Goal: Task Accomplishment & Management: Use online tool/utility

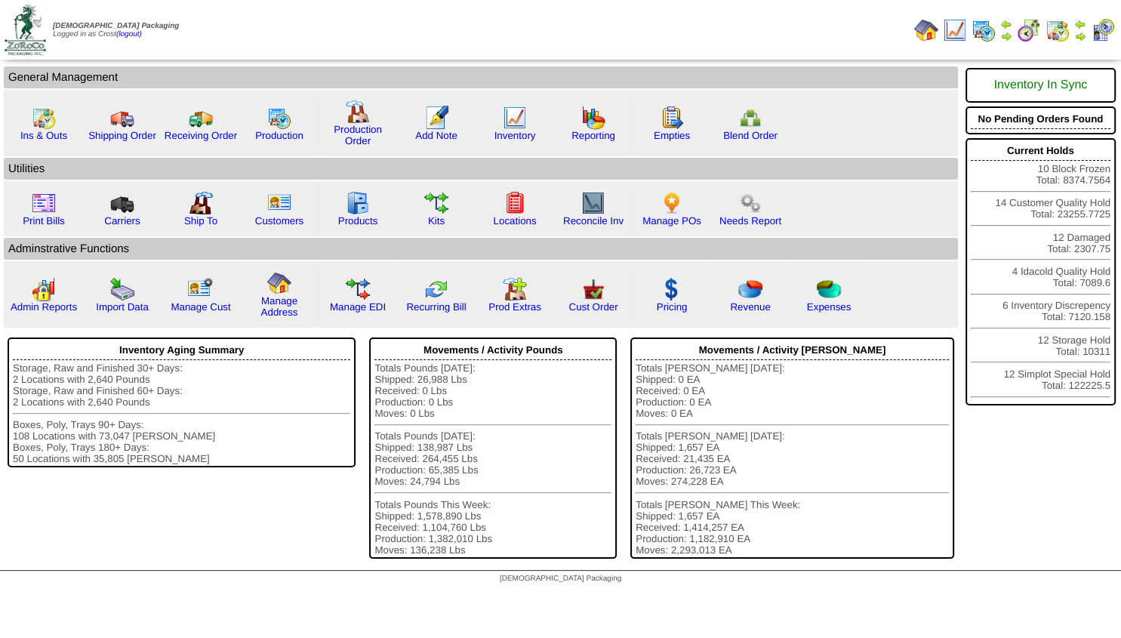
click at [1079, 33] on img at bounding box center [1080, 36] width 12 height 12
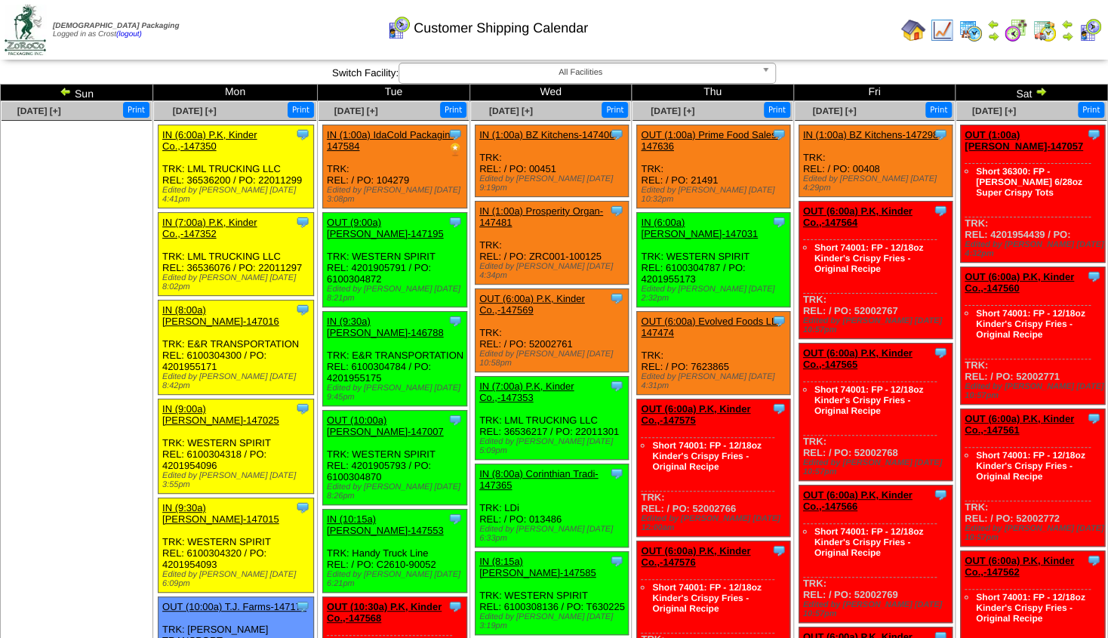
click at [373, 219] on link "OUT (9:00a) [PERSON_NAME]-147195" at bounding box center [385, 228] width 117 height 23
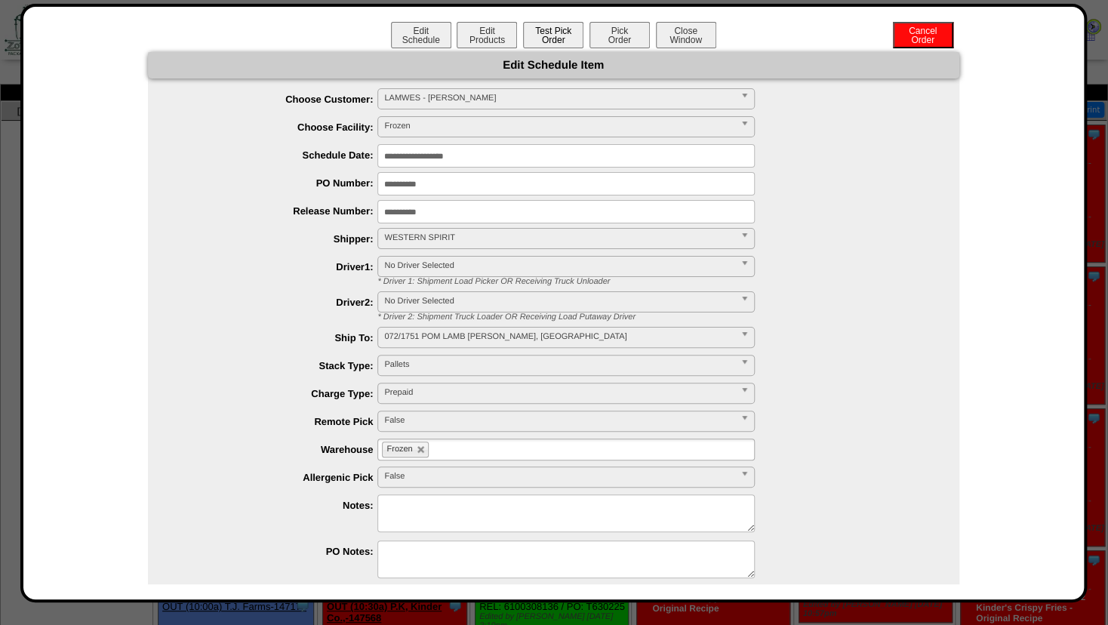
click at [531, 35] on button "Test Pick Order" at bounding box center [553, 35] width 60 height 26
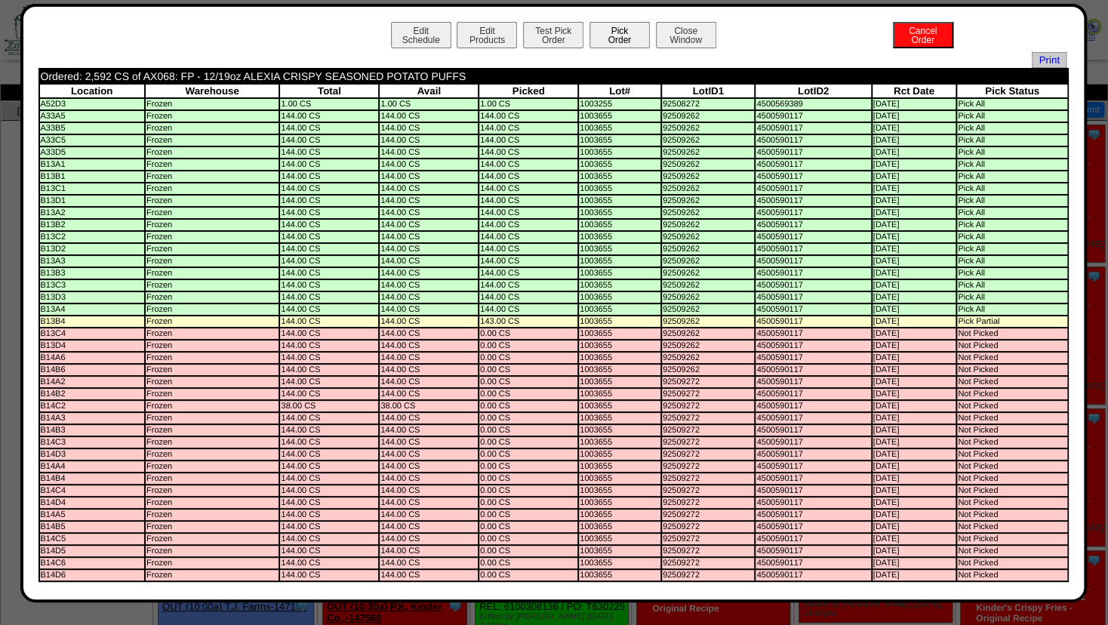
click at [613, 45] on button "Pick Order" at bounding box center [619, 35] width 60 height 26
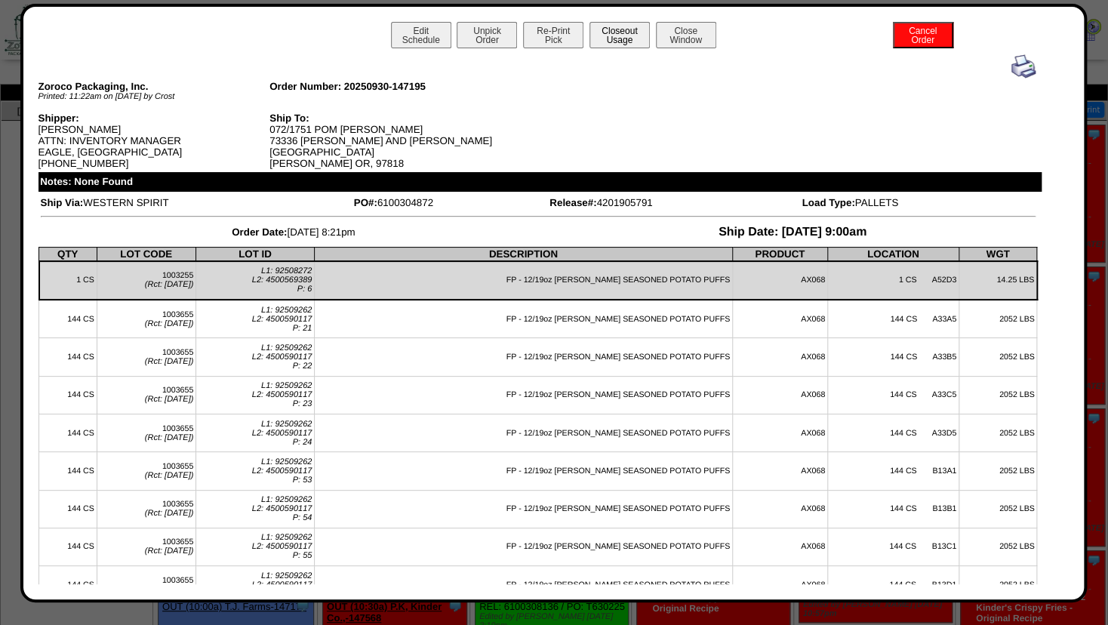
click at [599, 29] on button "Closeout Usage" at bounding box center [619, 35] width 60 height 26
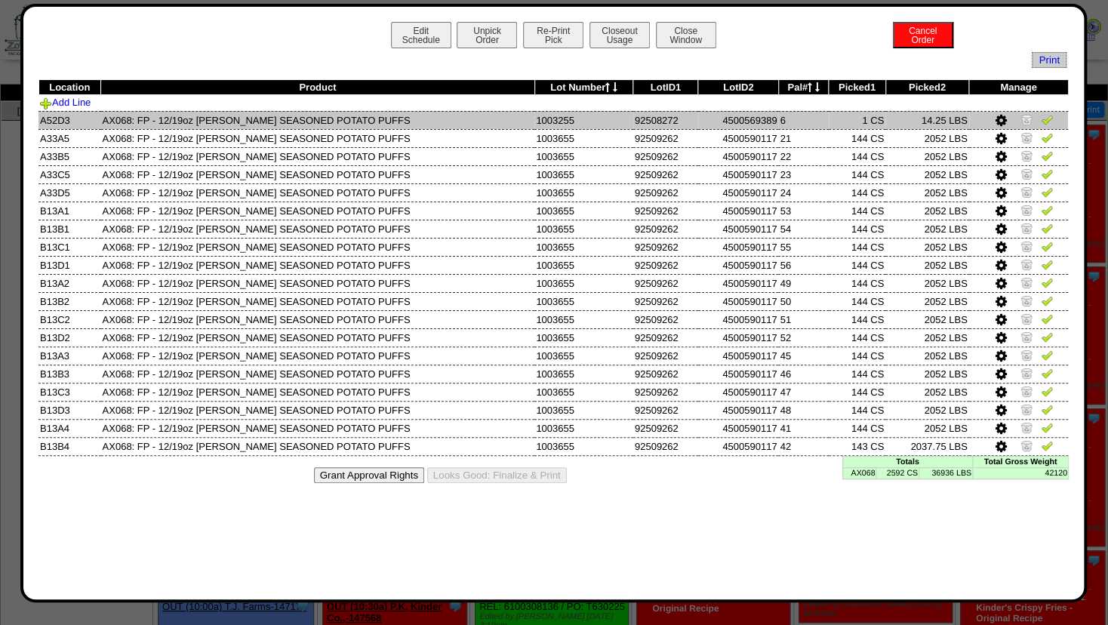
click at [1027, 118] on img at bounding box center [1026, 119] width 12 height 12
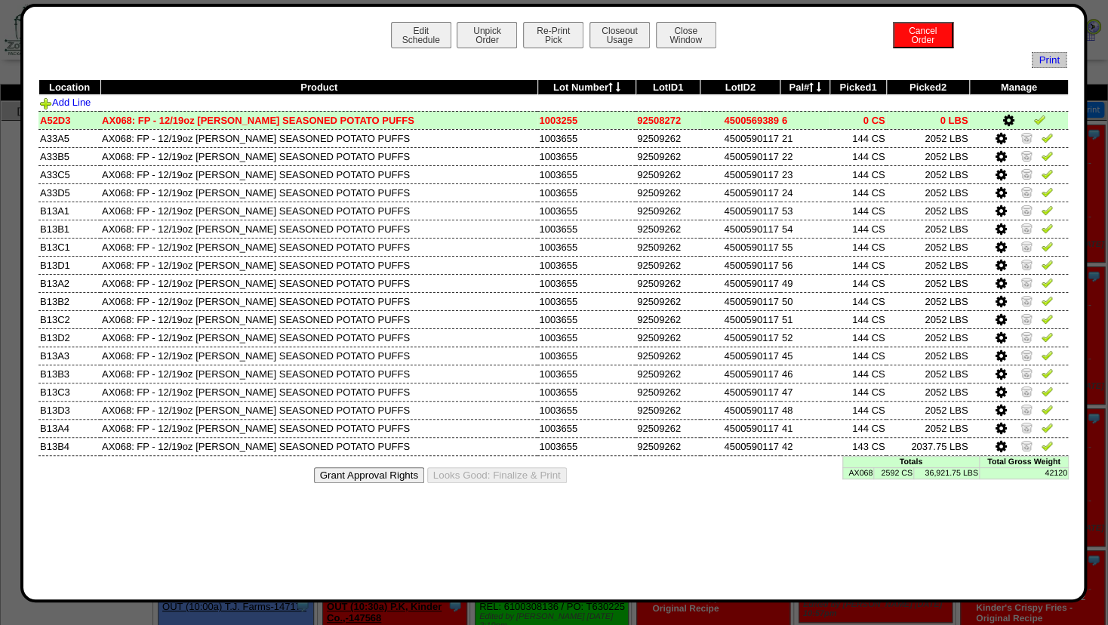
click at [1002, 442] on icon at bounding box center [1001, 447] width 11 height 14
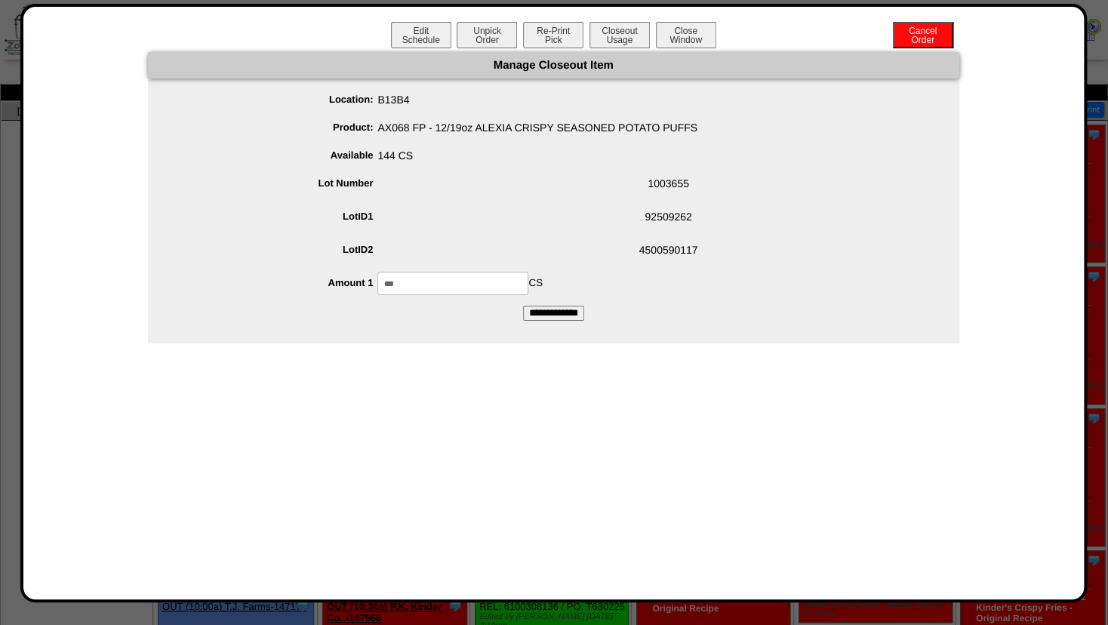
drag, startPoint x: 344, startPoint y: 281, endPoint x: 242, endPoint y: 269, distance: 103.4
click at [377, 272] on input "***" at bounding box center [452, 283] width 151 height 23
type input "***"
drag, startPoint x: 540, startPoint y: 215, endPoint x: 555, endPoint y: 275, distance: 61.3
click at [541, 216] on span "92509262" at bounding box center [568, 219] width 781 height 29
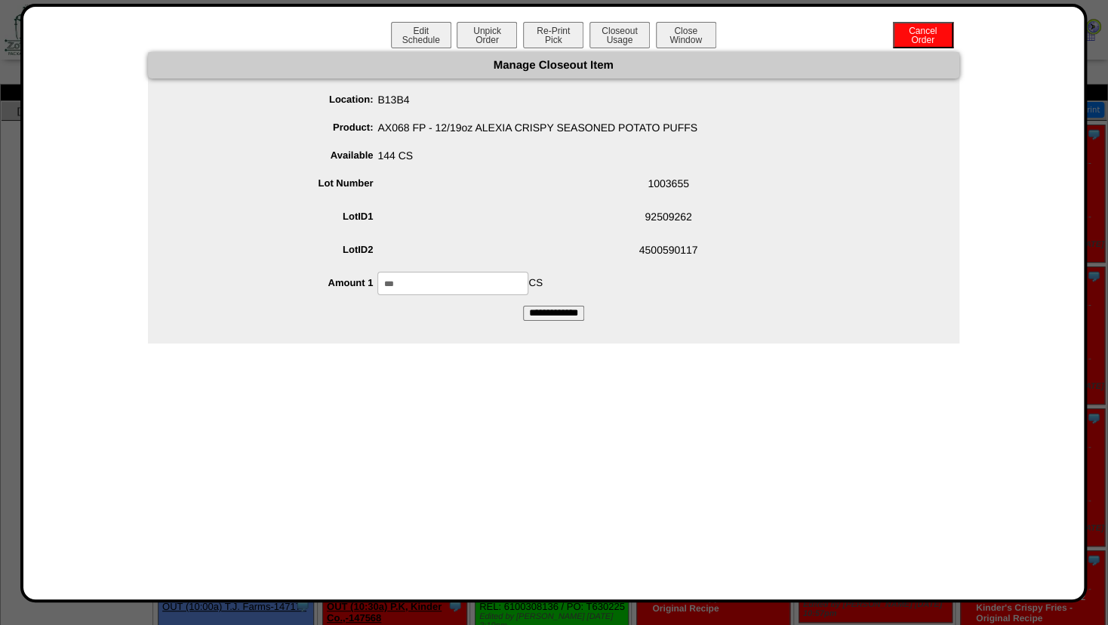
click at [548, 317] on input "**********" at bounding box center [553, 313] width 61 height 15
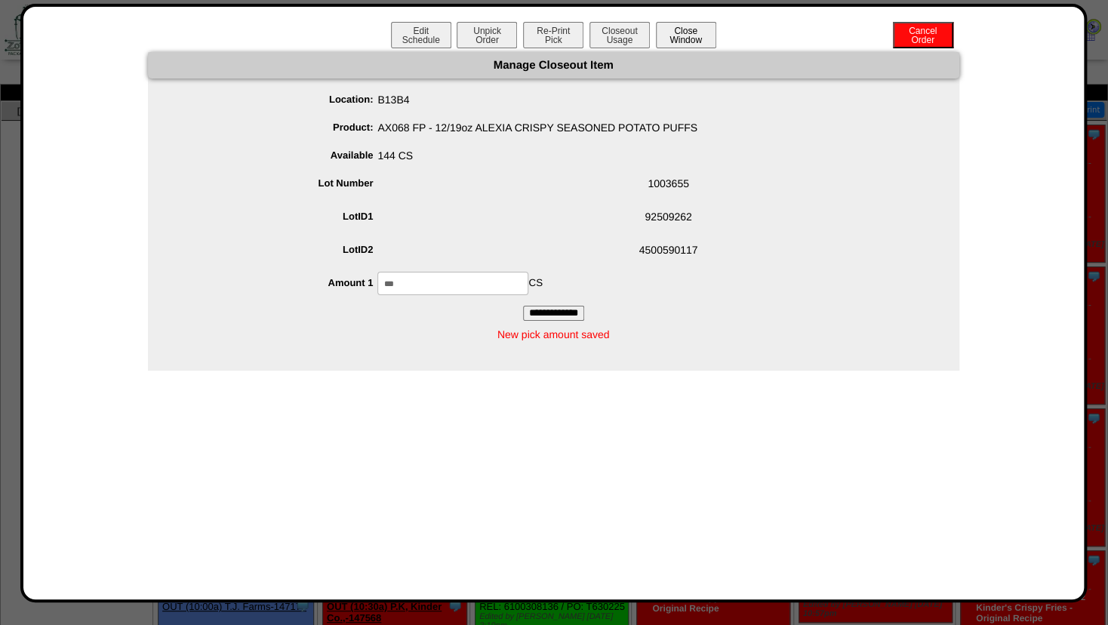
click at [693, 35] on button "Close Window" at bounding box center [686, 35] width 60 height 26
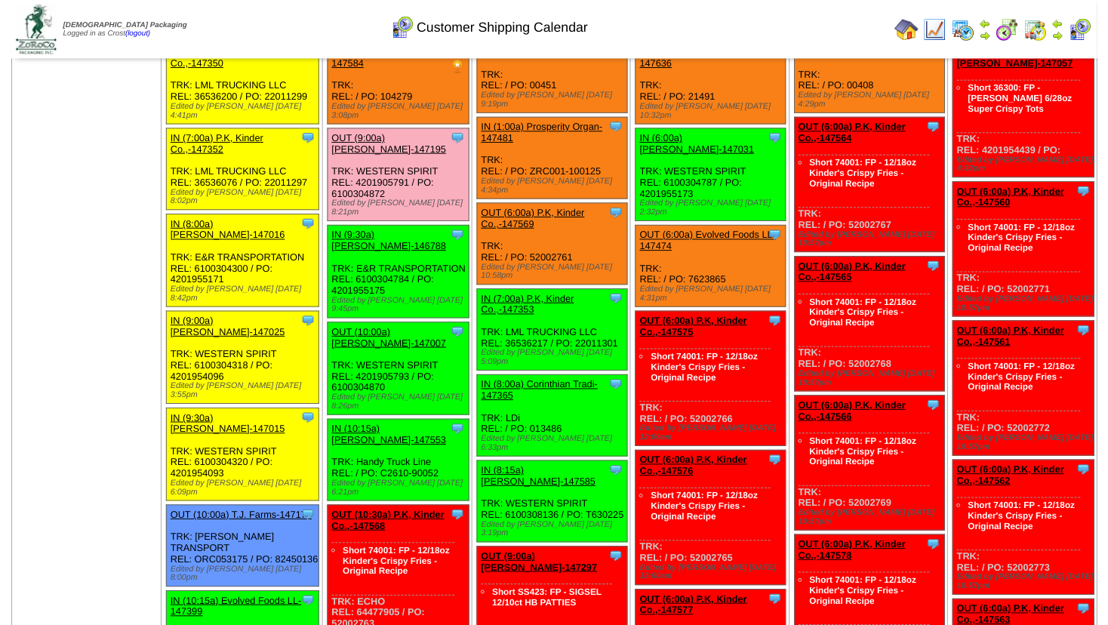
scroll to position [163, 0]
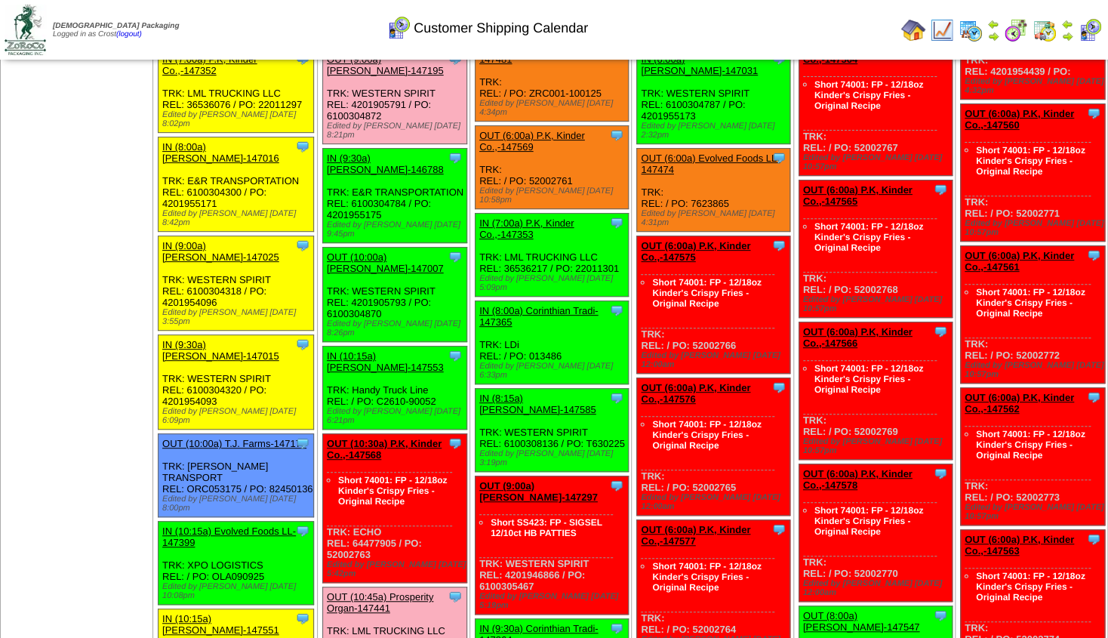
click at [386, 251] on div "OUT (10:00a) [PERSON_NAME]-147007" at bounding box center [394, 262] width 134 height 23
click at [377, 251] on link "OUT (10:00a) [PERSON_NAME]-147007" at bounding box center [385, 262] width 117 height 23
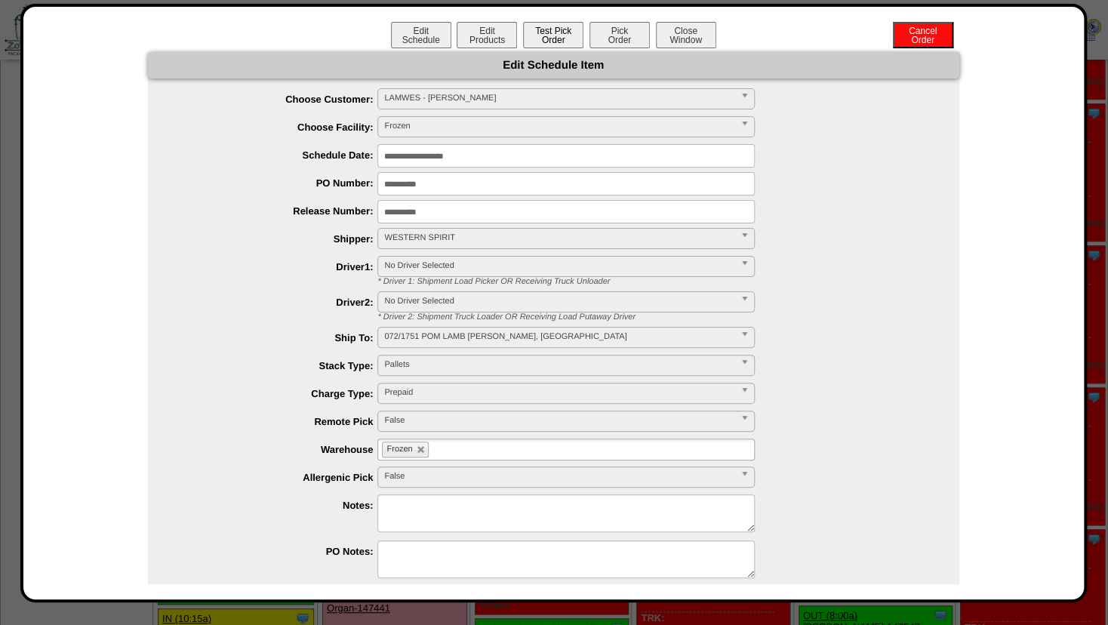
click at [562, 39] on button "Test Pick Order" at bounding box center [553, 35] width 60 height 26
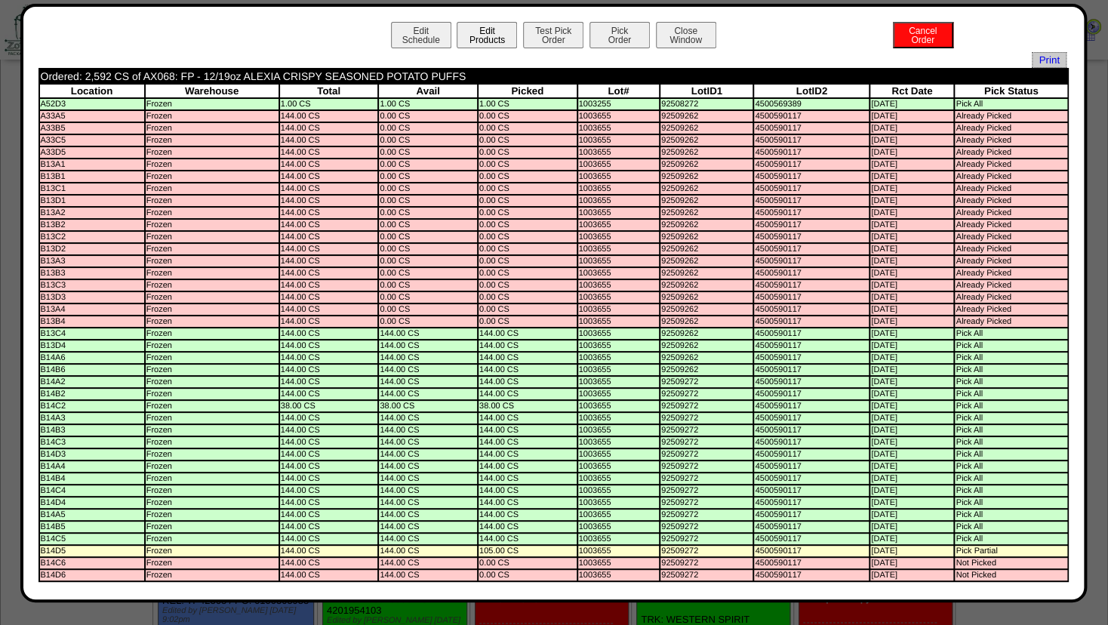
scroll to position [0, 0]
click at [605, 39] on button "Pick Order" at bounding box center [619, 35] width 60 height 26
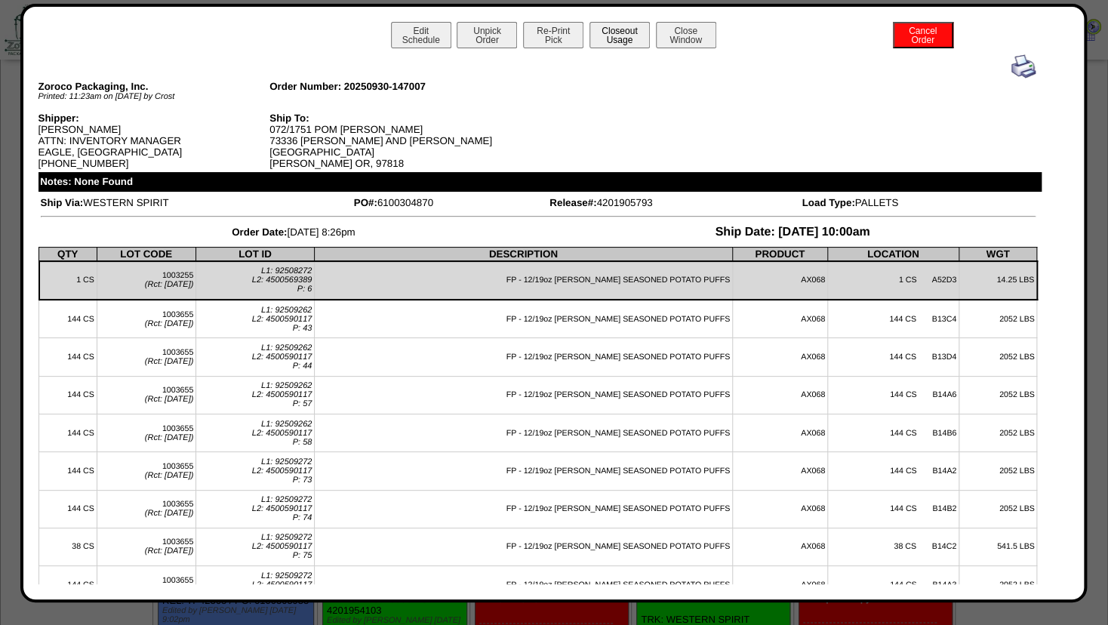
click at [613, 28] on button "Closeout Usage" at bounding box center [619, 35] width 60 height 26
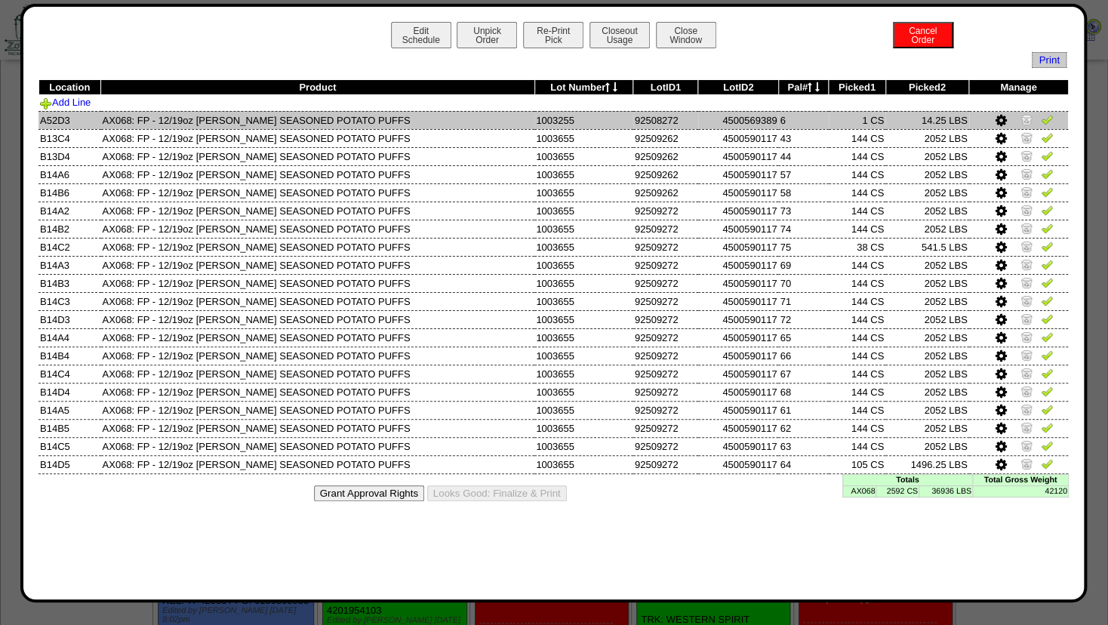
click at [1026, 119] on img at bounding box center [1026, 119] width 12 height 12
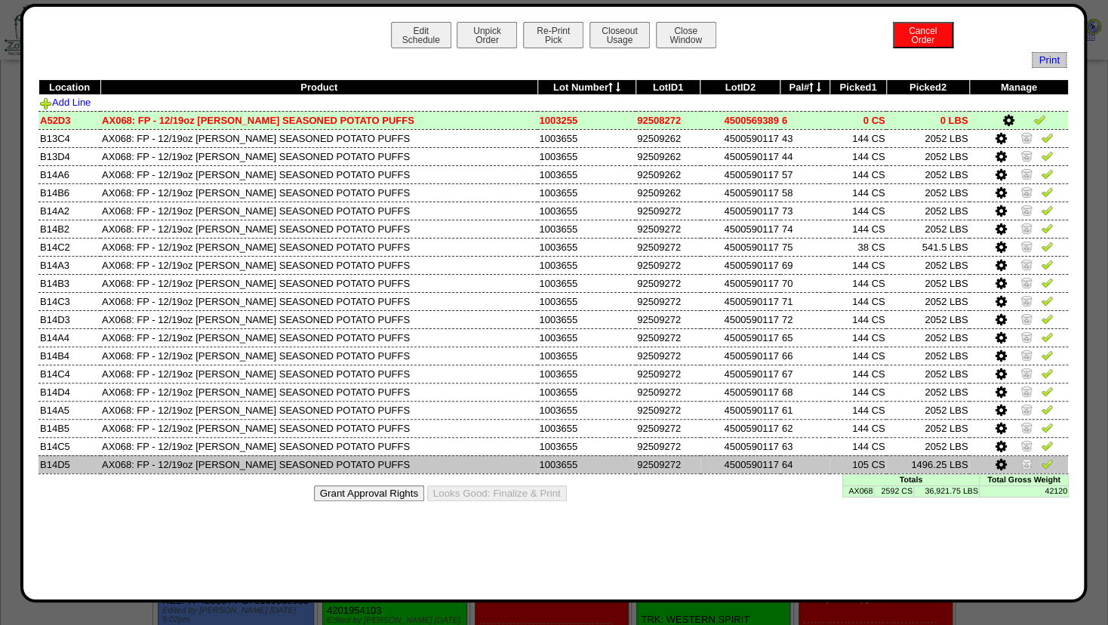
click at [1004, 466] on icon at bounding box center [1001, 465] width 11 height 14
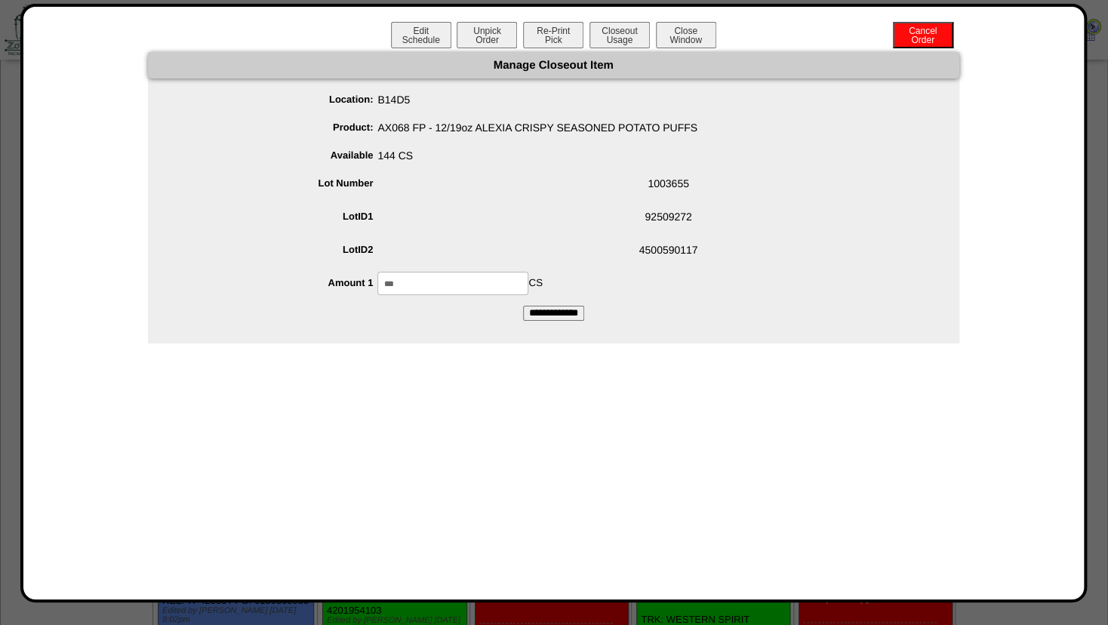
drag, startPoint x: 372, startPoint y: 285, endPoint x: 317, endPoint y: 284, distance: 55.1
click at [377, 284] on input "***" at bounding box center [452, 283] width 151 height 23
type input "***"
click at [506, 225] on span "92509272" at bounding box center [568, 219] width 781 height 29
click at [540, 314] on input "**********" at bounding box center [553, 313] width 61 height 15
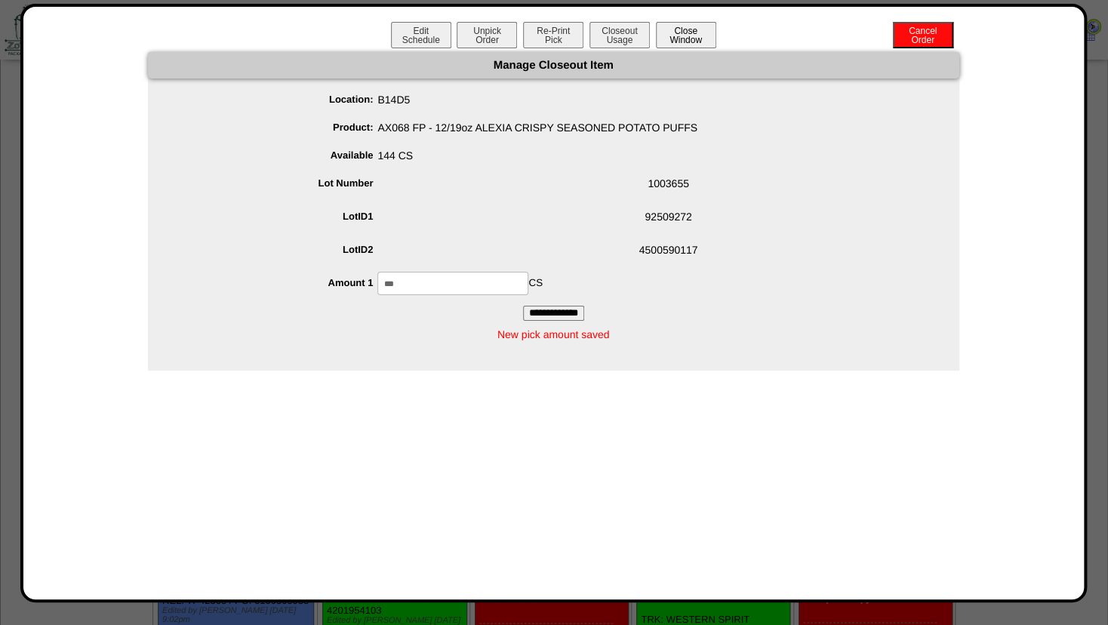
click at [696, 33] on button "Close Window" at bounding box center [686, 35] width 60 height 26
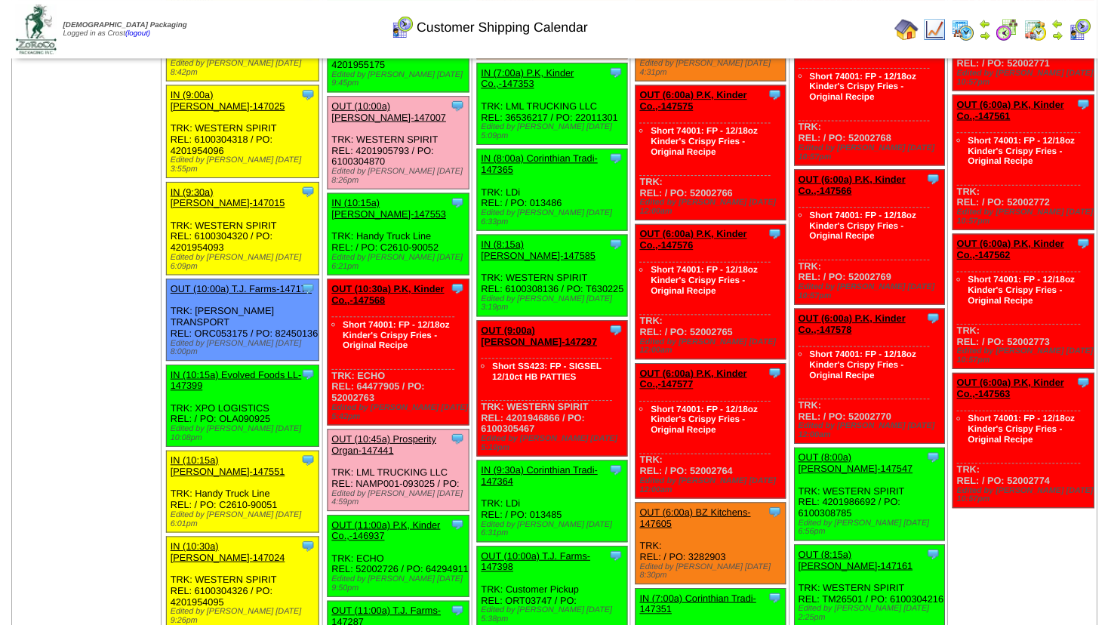
scroll to position [326, 0]
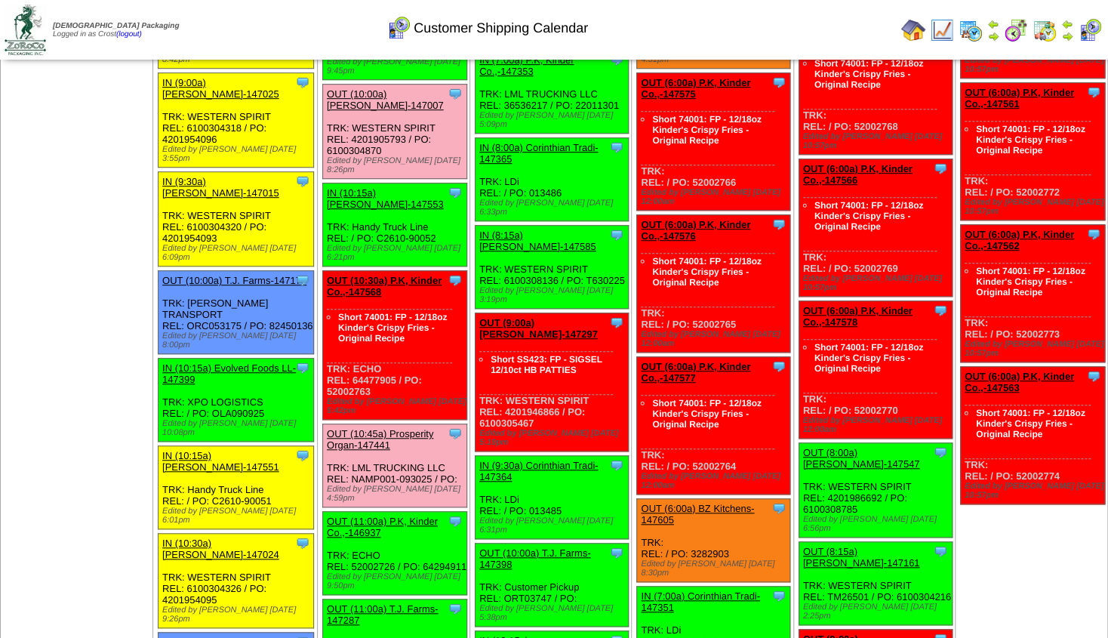
click at [405, 275] on link "OUT (10:30a) P.K, Kinder Co.,-147568" at bounding box center [384, 286] width 115 height 23
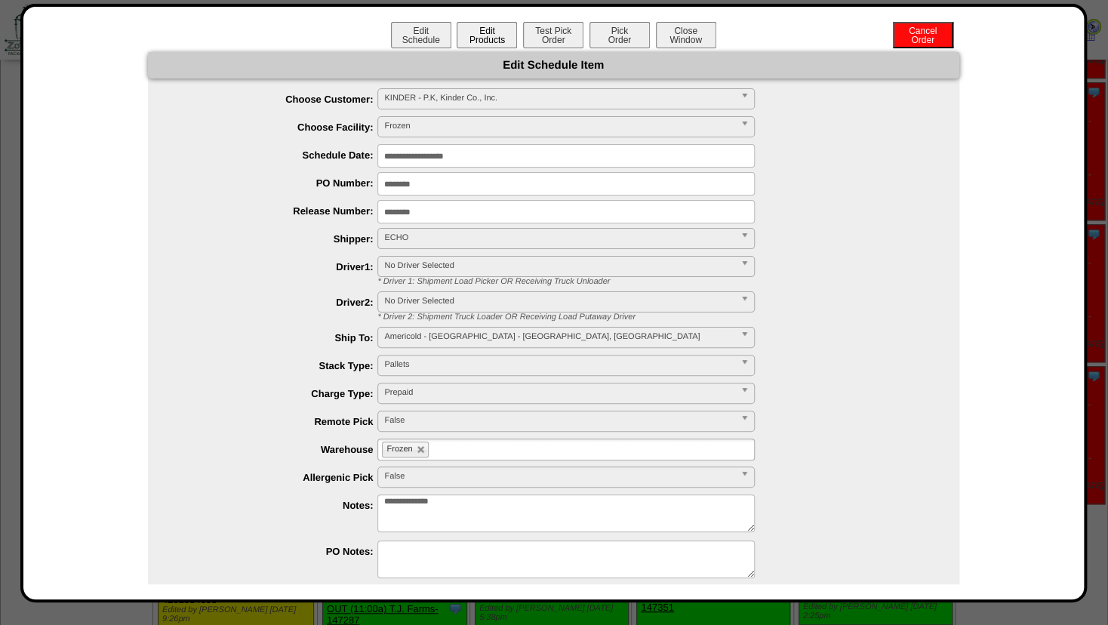
click at [473, 33] on button "Edit Products" at bounding box center [487, 35] width 60 height 26
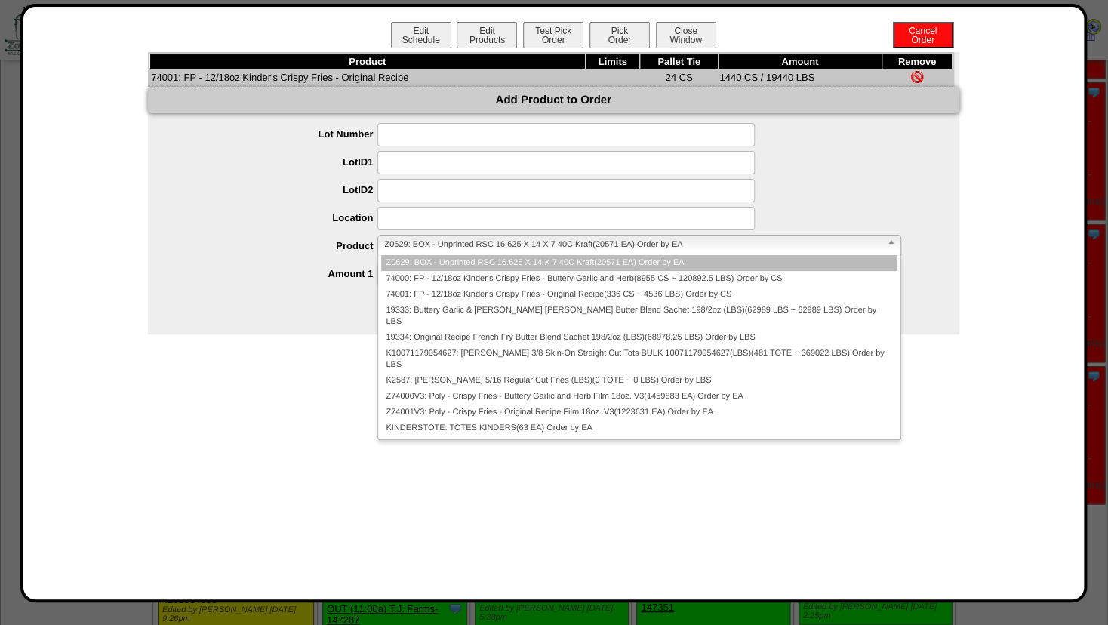
click at [453, 248] on span "Z0629: BOX - Unprinted RSC 16.625 X 14 X 7 40C Kraft(20571 EA) Order by EA" at bounding box center [632, 244] width 496 height 18
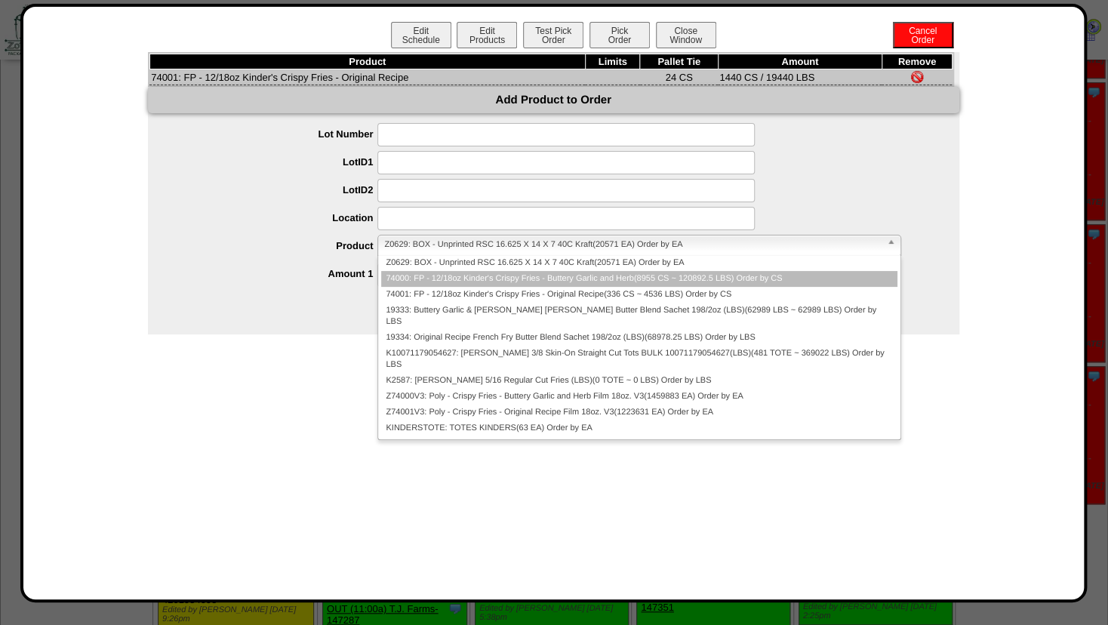
click at [450, 276] on li "74000: FP - 12/18oz Kinder's Crispy Fries - Buttery Garlic and Herb(8955 CS ~ 1…" at bounding box center [638, 279] width 515 height 16
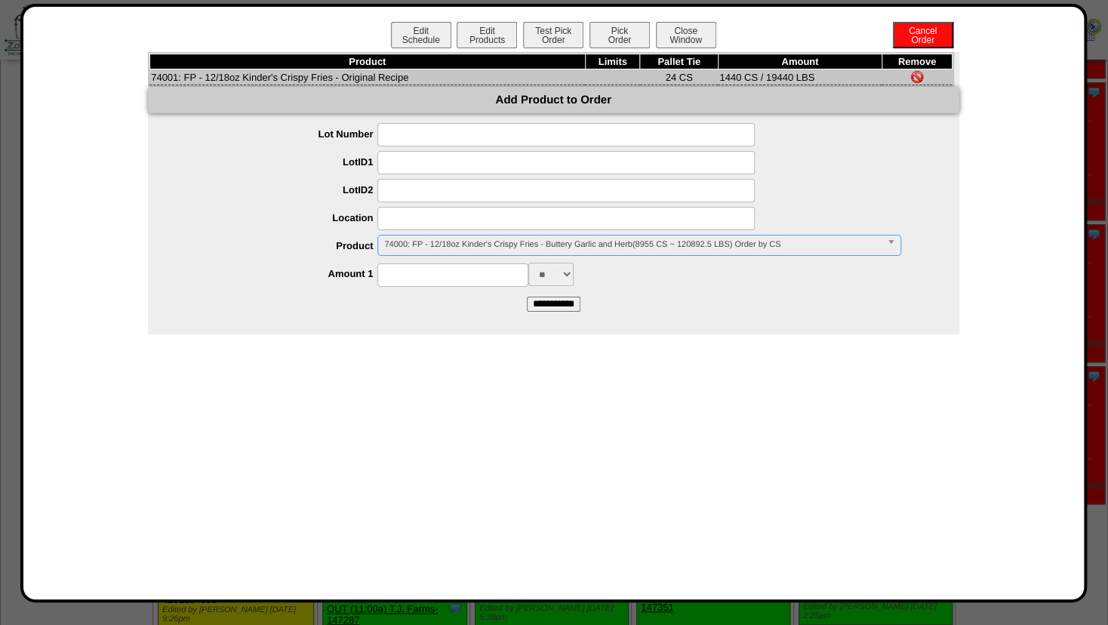
click at [409, 280] on input at bounding box center [452, 274] width 151 height 23
type input "****"
click at [731, 325] on div "Product Limits Pallet Tie Amount Remove 74001: FP - 12/18oz Kinder's Crispy Fri…" at bounding box center [553, 193] width 811 height 282
click at [565, 308] on input "**********" at bounding box center [554, 304] width 54 height 15
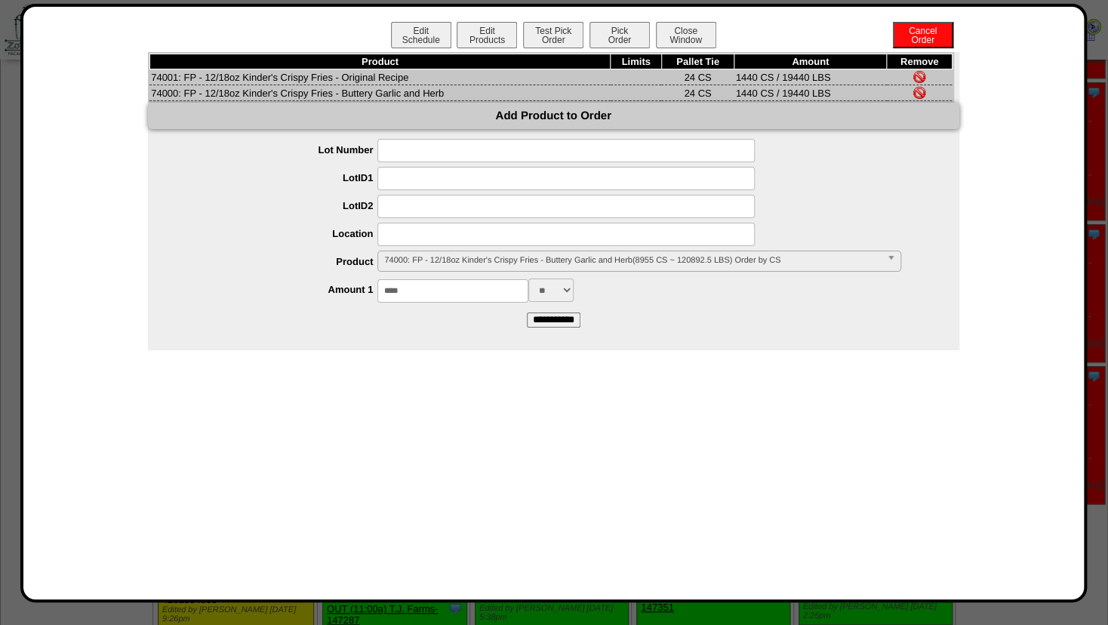
click at [921, 74] on img at bounding box center [919, 77] width 12 height 12
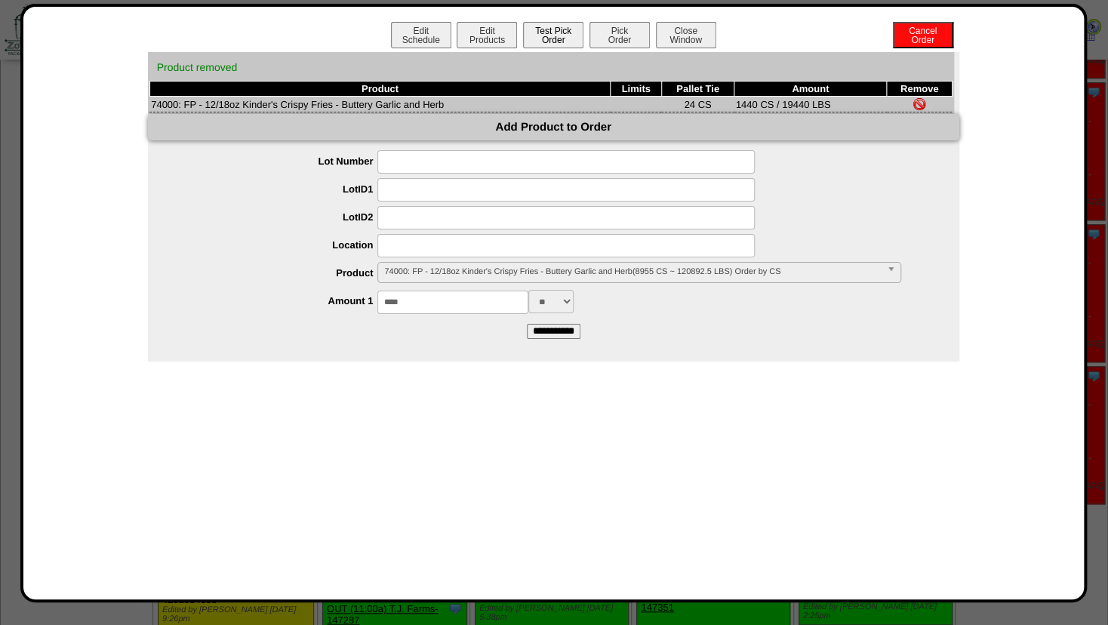
click at [546, 28] on button "Test Pick Order" at bounding box center [553, 35] width 60 height 26
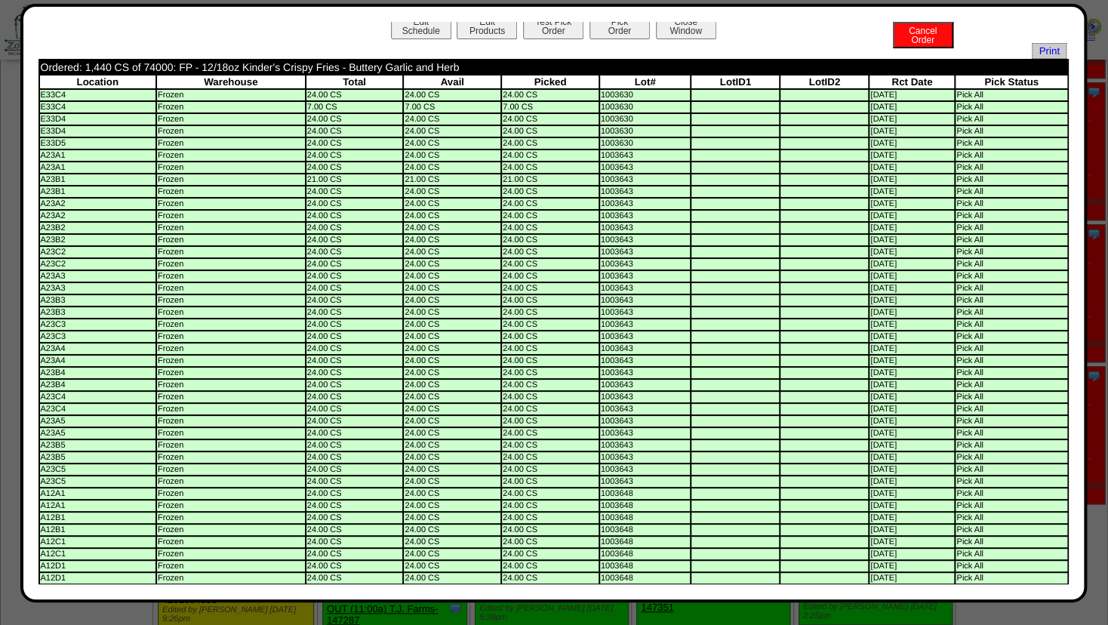
scroll to position [0, 0]
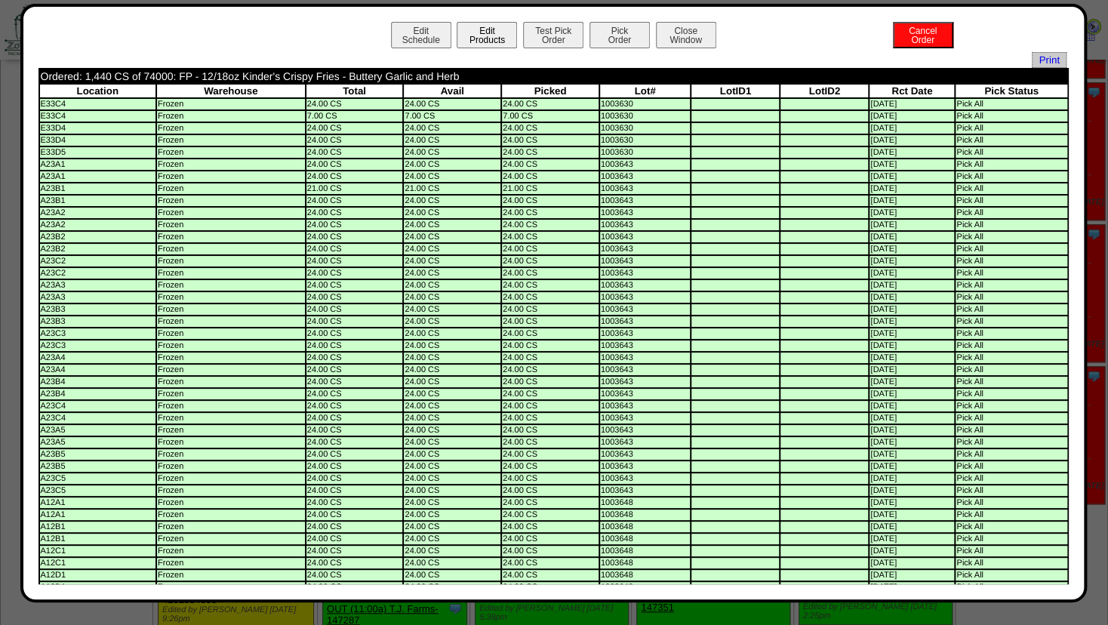
click at [478, 35] on button "Edit Products" at bounding box center [487, 35] width 60 height 26
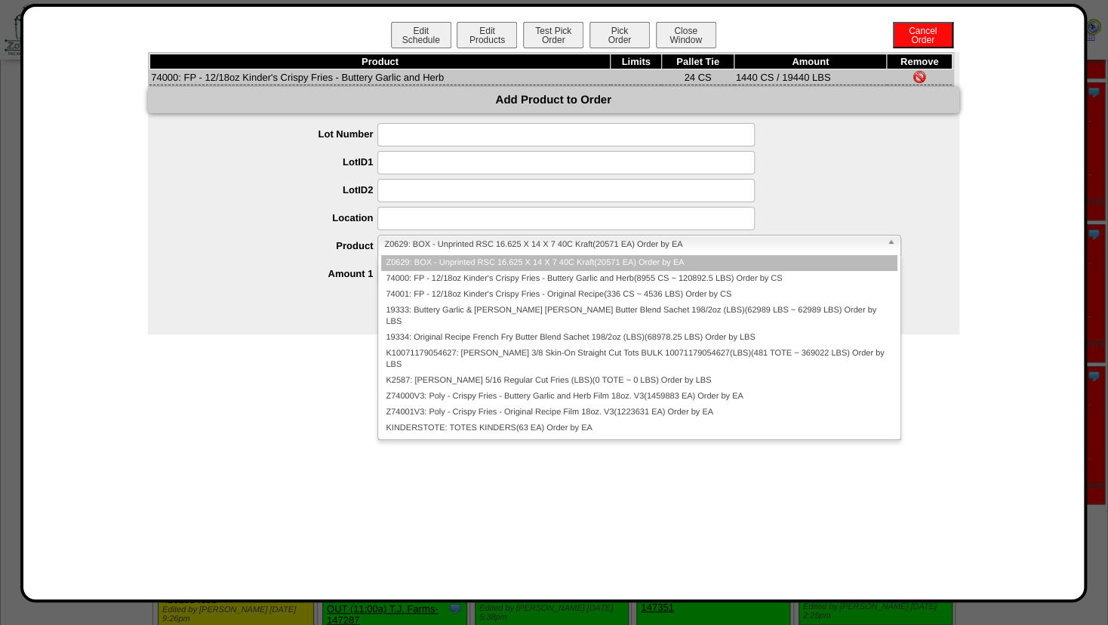
click at [417, 245] on span "Z0629: BOX - Unprinted RSC 16.625 X 14 X 7 40C Kraft(20571 EA) Order by EA" at bounding box center [632, 244] width 496 height 18
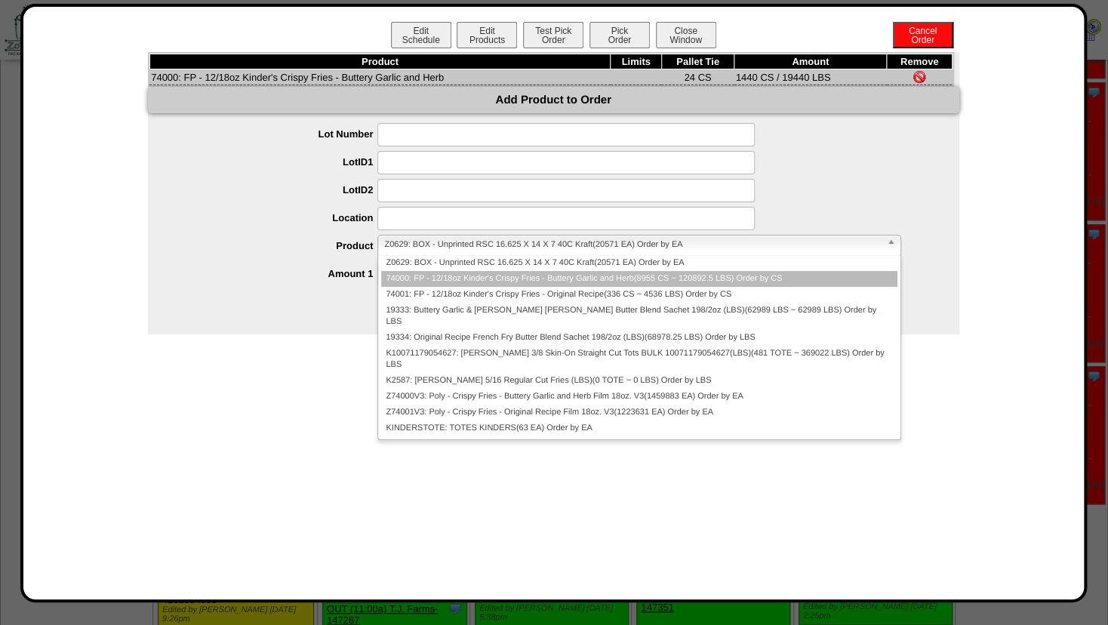
click at [418, 279] on li "74000: FP - 12/18oz Kinder's Crispy Fries - Buttery Garlic and Herb(8955 CS ~ 1…" at bounding box center [638, 279] width 515 height 16
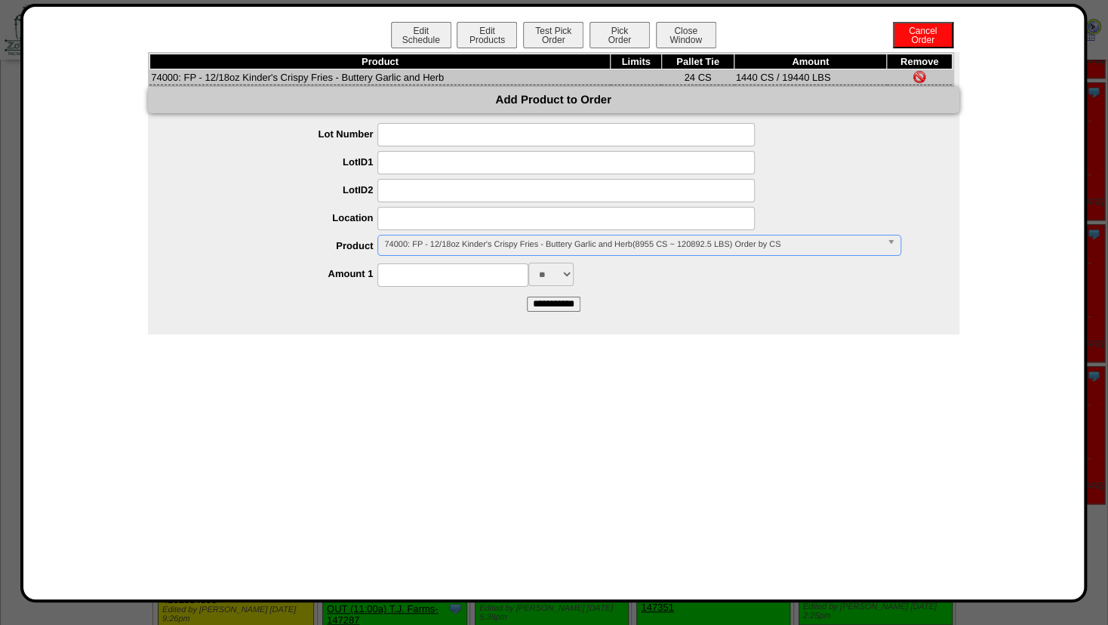
click at [414, 219] on input at bounding box center [565, 218] width 377 height 23
type input "*******"
click at [466, 192] on input at bounding box center [565, 190] width 377 height 23
click at [460, 282] on input at bounding box center [452, 274] width 151 height 23
type input "****"
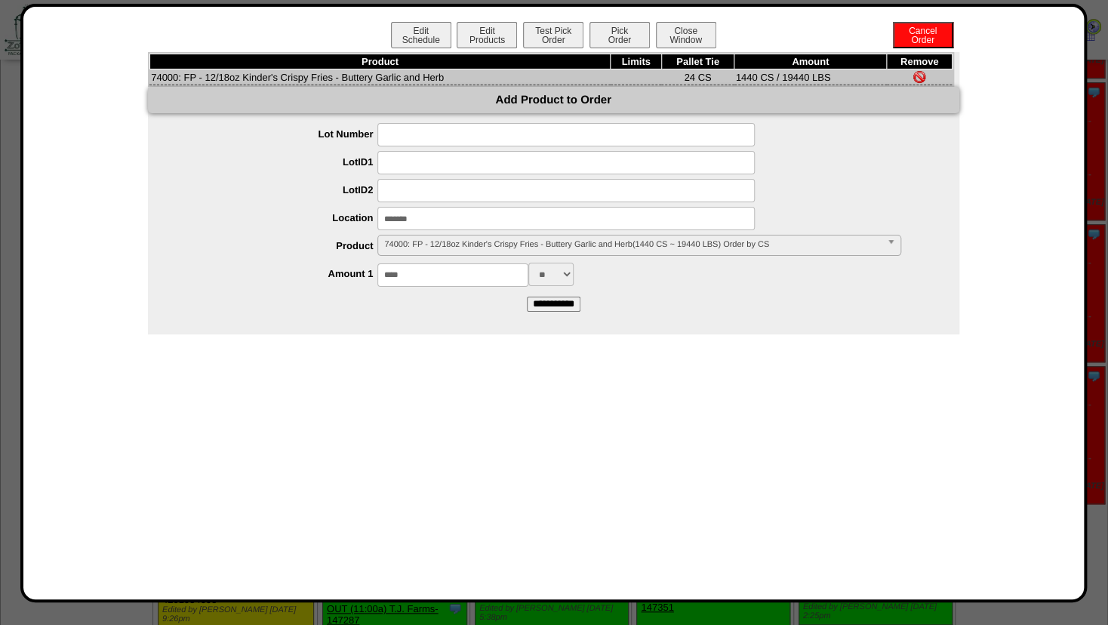
click at [496, 321] on div "Product Limits Pallet Tie Amount Remove 74000: FP - 12/18oz Kinder's Crispy Fri…" at bounding box center [553, 193] width 811 height 282
click at [543, 307] on input "**********" at bounding box center [554, 304] width 54 height 15
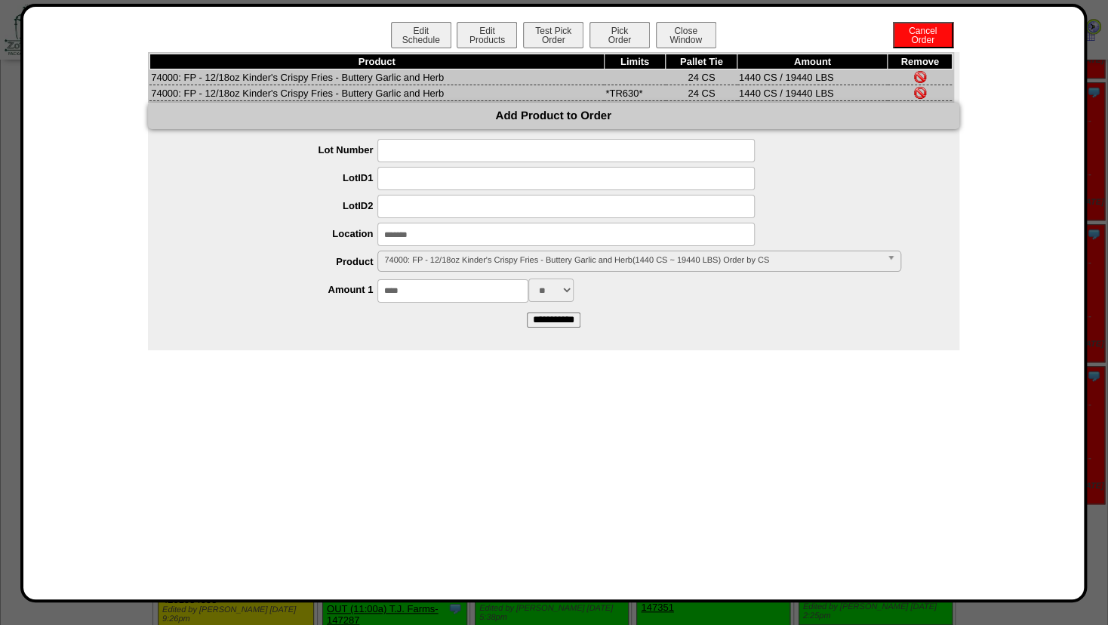
click at [923, 77] on img at bounding box center [920, 77] width 12 height 12
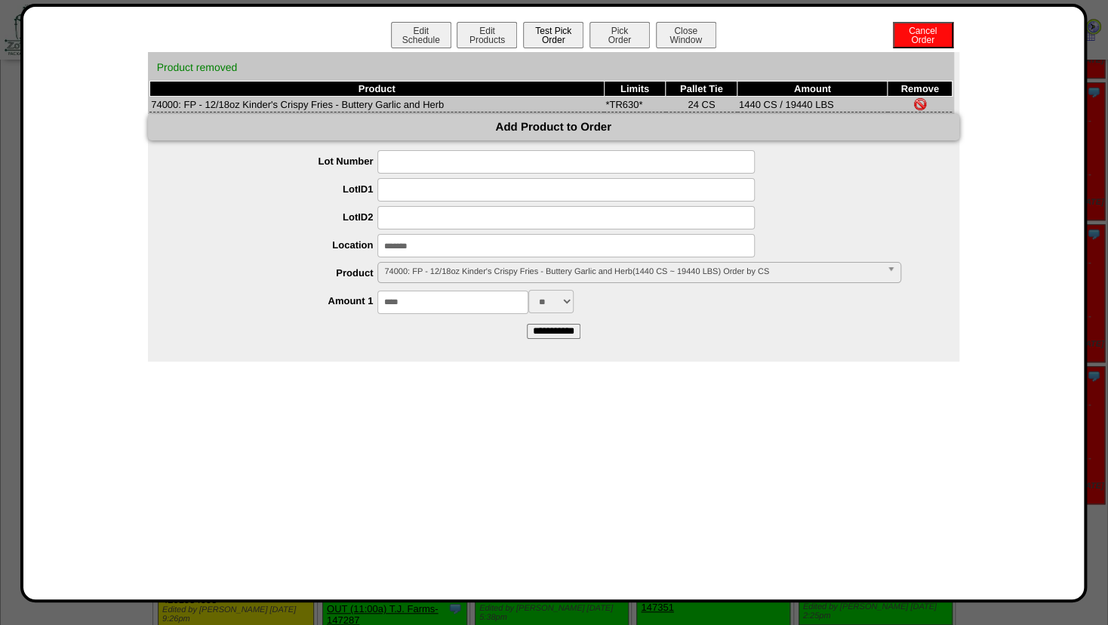
click at [557, 30] on button "Test Pick Order" at bounding box center [553, 35] width 60 height 26
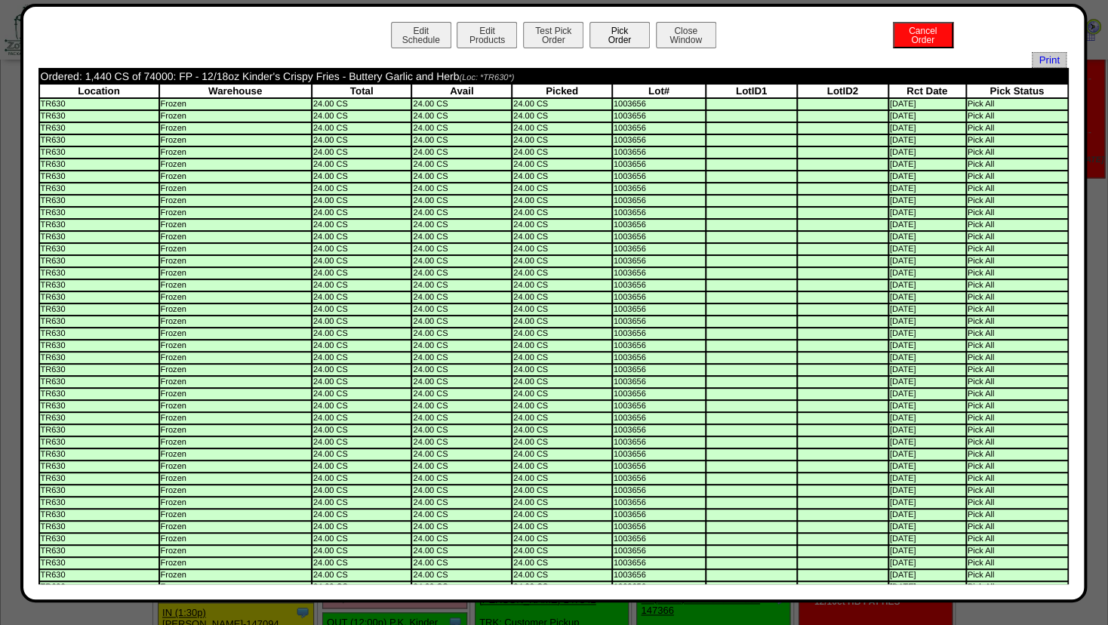
click at [617, 30] on button "Pick Order" at bounding box center [619, 35] width 60 height 26
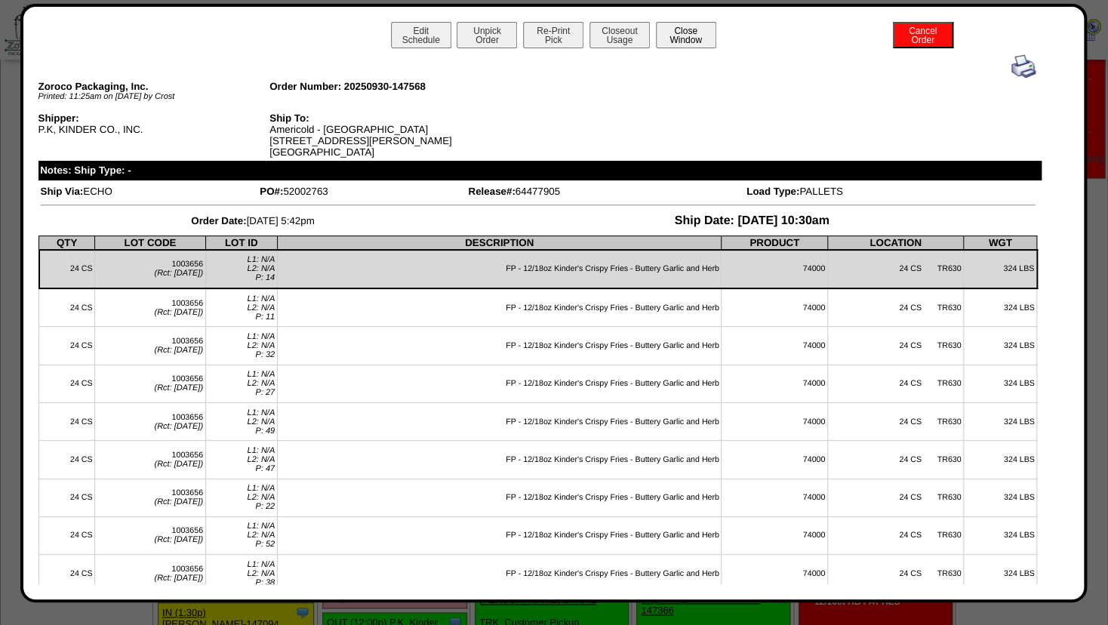
click at [686, 42] on button "Close Window" at bounding box center [686, 35] width 60 height 26
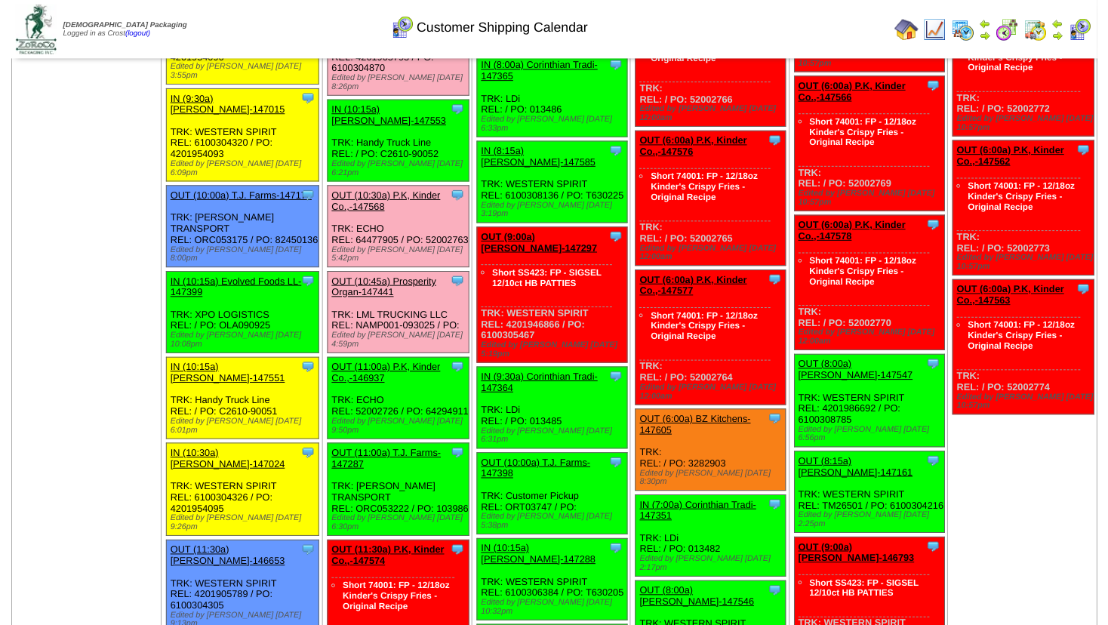
scroll to position [489, 0]
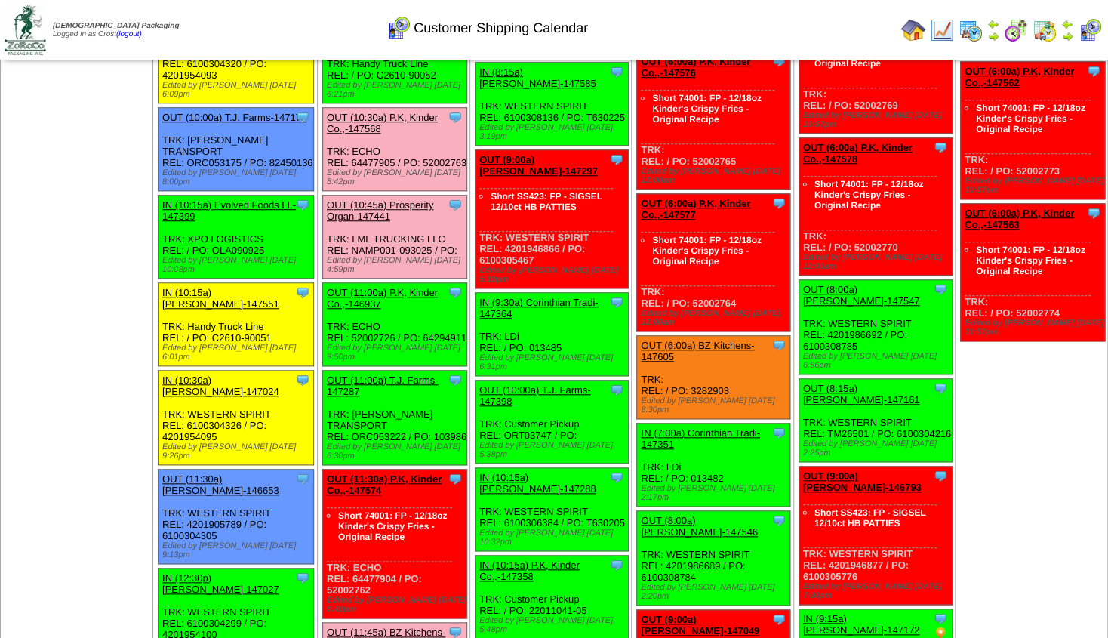
click at [385, 287] on link "OUT (11:00a) P.K, Kinder Co.,-146937" at bounding box center [382, 298] width 111 height 23
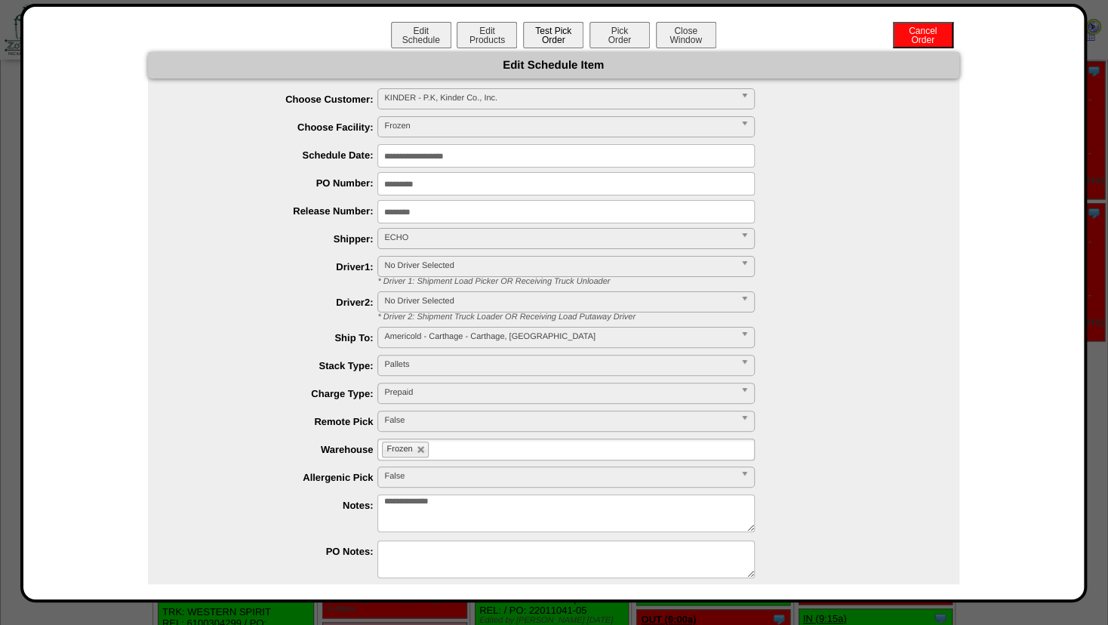
click at [524, 35] on button "Test Pick Order" at bounding box center [553, 35] width 60 height 26
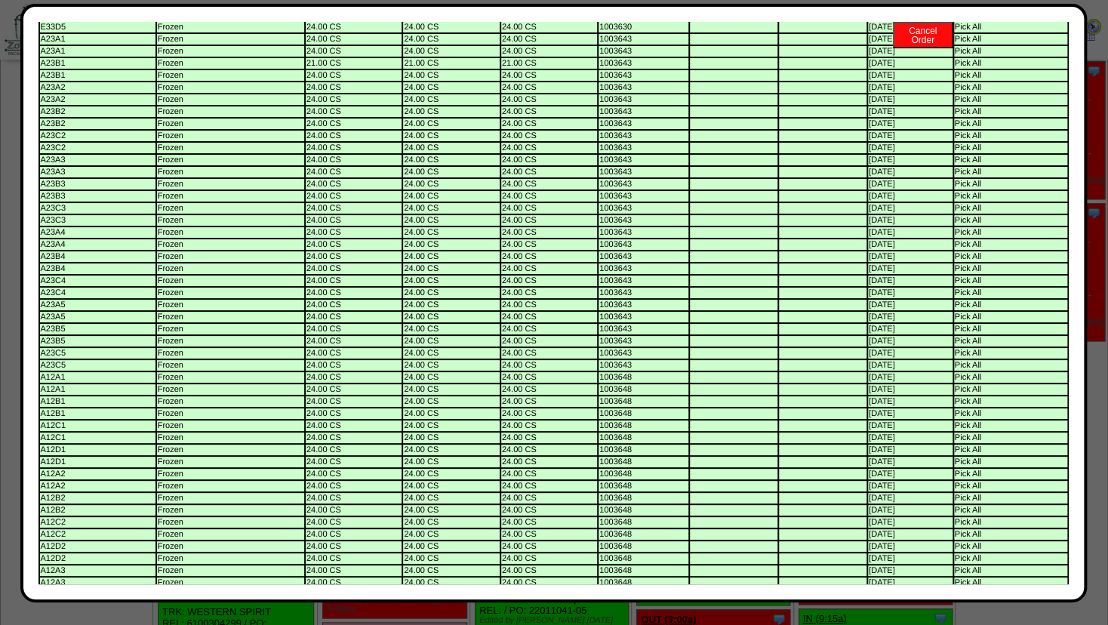
scroll to position [0, 0]
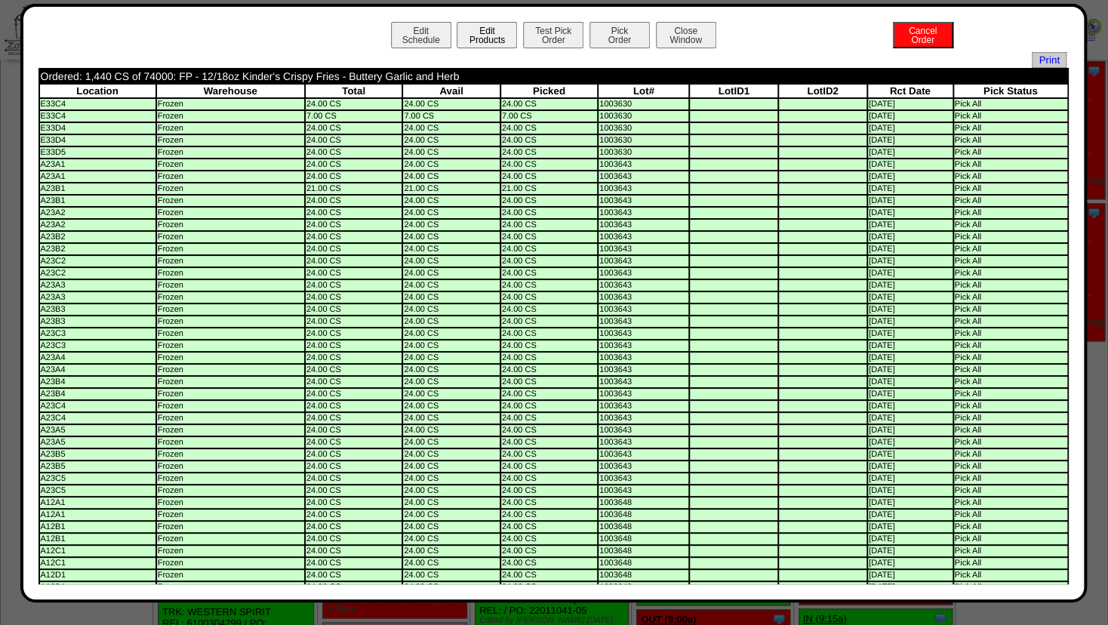
click at [472, 33] on button "Edit Products" at bounding box center [487, 35] width 60 height 26
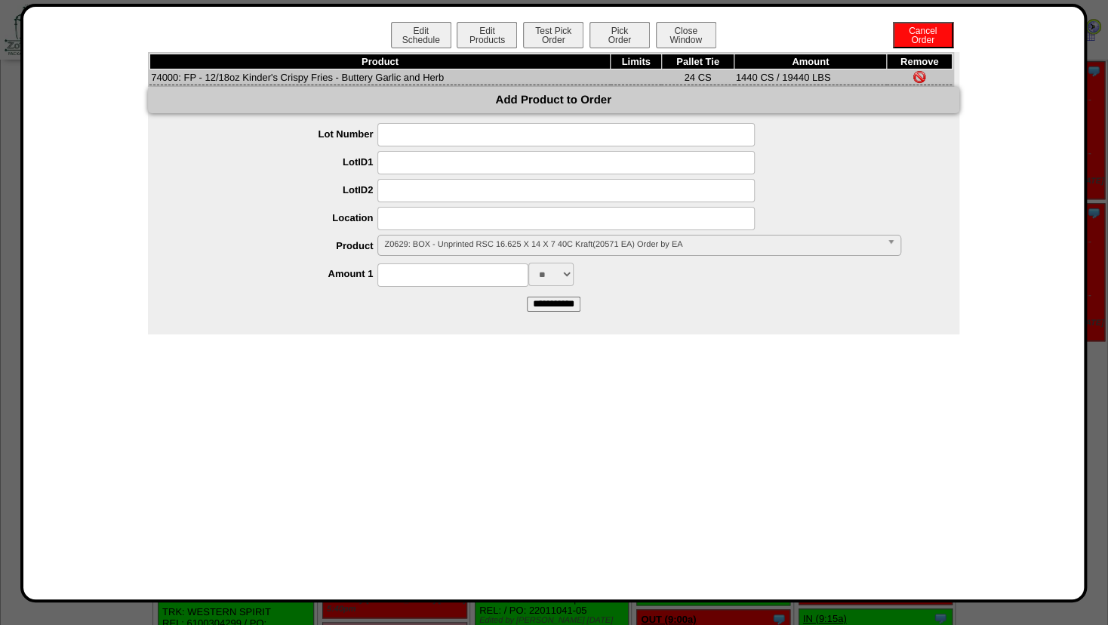
click at [417, 243] on span "Z0629: BOX - Unprinted RSC 16.625 X 14 X 7 40C Kraft(20571 EA) Order by EA" at bounding box center [632, 244] width 496 height 18
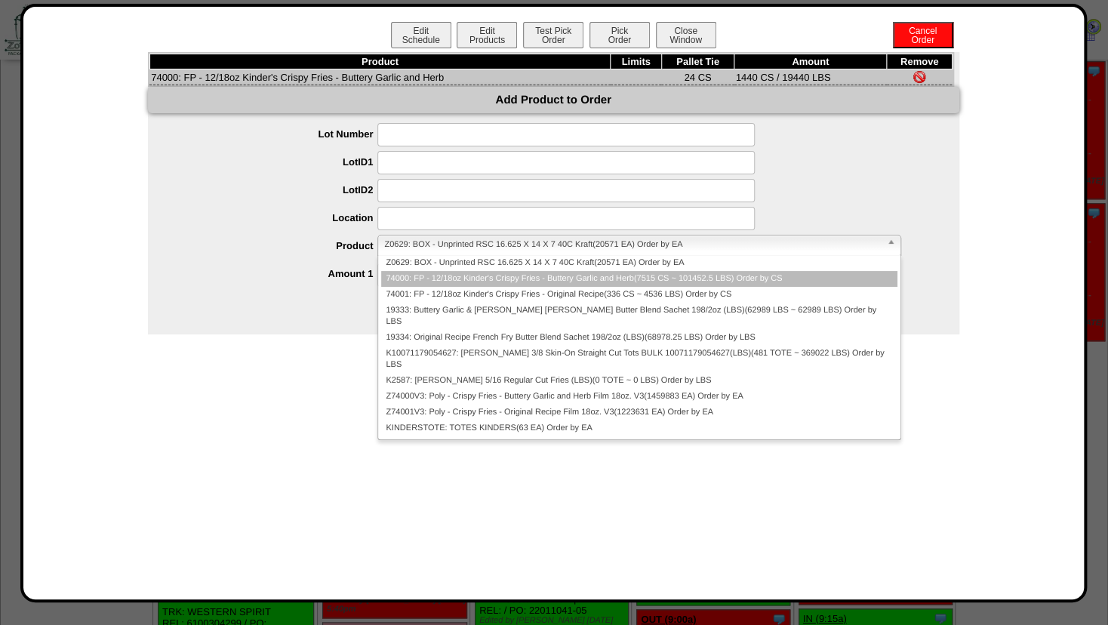
click at [419, 286] on li "74000: FP - 12/18oz Kinder's Crispy Fries - Buttery Garlic and Herb(7515 CS ~ 1…" at bounding box center [638, 279] width 515 height 16
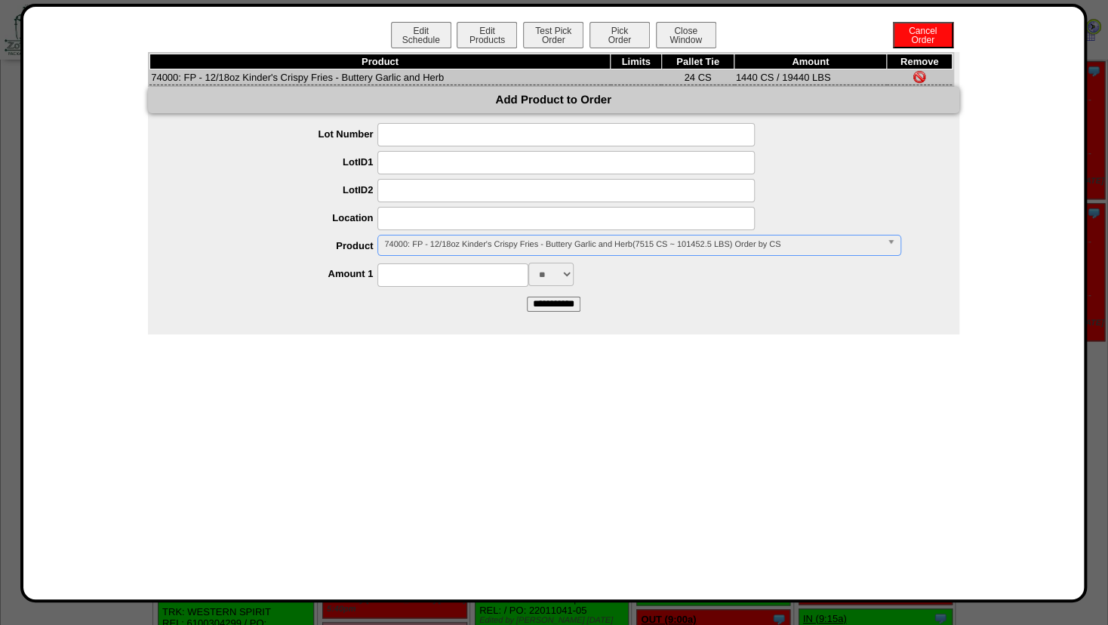
click at [415, 219] on input at bounding box center [565, 218] width 377 height 23
type input "*******"
click at [442, 193] on input at bounding box center [565, 190] width 377 height 23
click at [444, 279] on input at bounding box center [452, 274] width 151 height 23
type input "****"
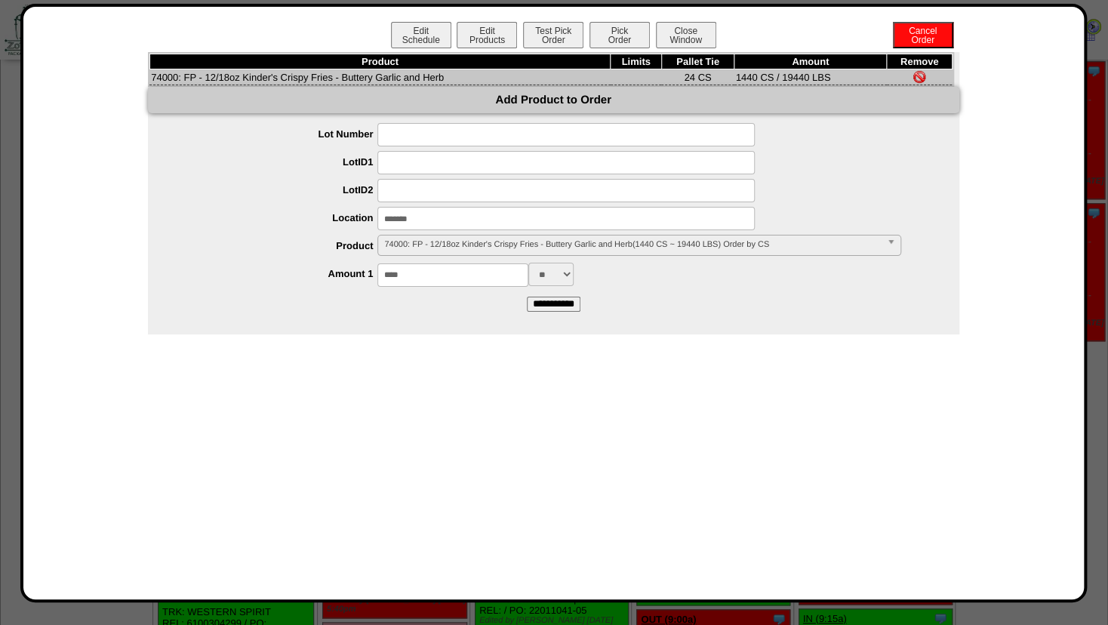
drag, startPoint x: 623, startPoint y: 379, endPoint x: 570, endPoint y: 337, distance: 67.8
click at [620, 377] on div "Edit Schedule Edit Products Test Pick Order Pick Order Cancel Order Close Windo…" at bounding box center [553, 303] width 1030 height 562
click at [563, 309] on input "**********" at bounding box center [554, 304] width 54 height 15
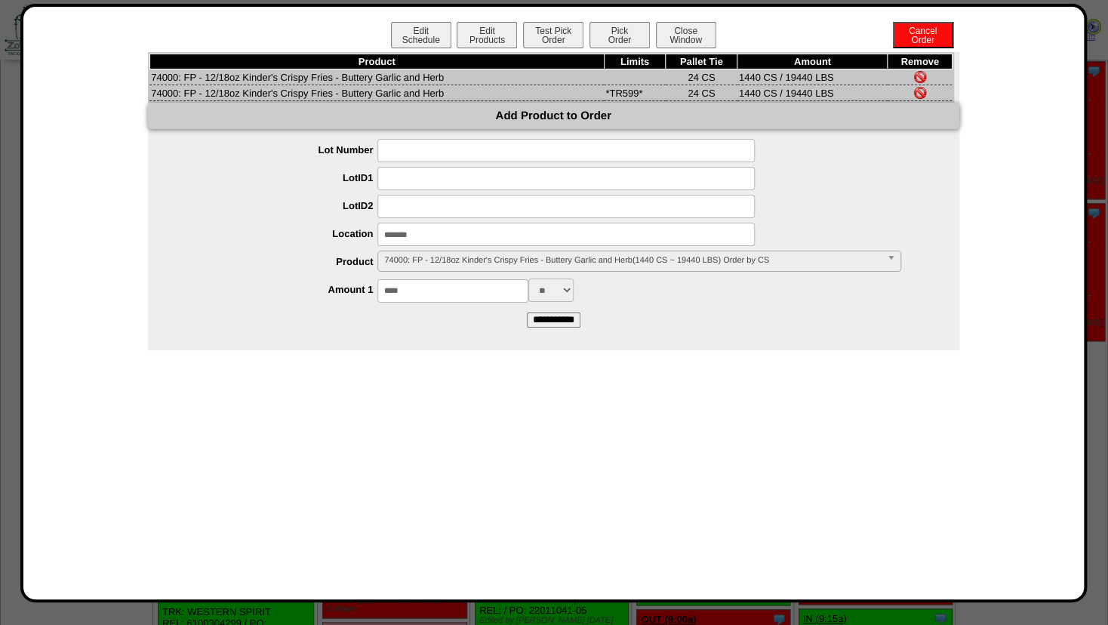
click at [921, 78] on img at bounding box center [920, 77] width 12 height 12
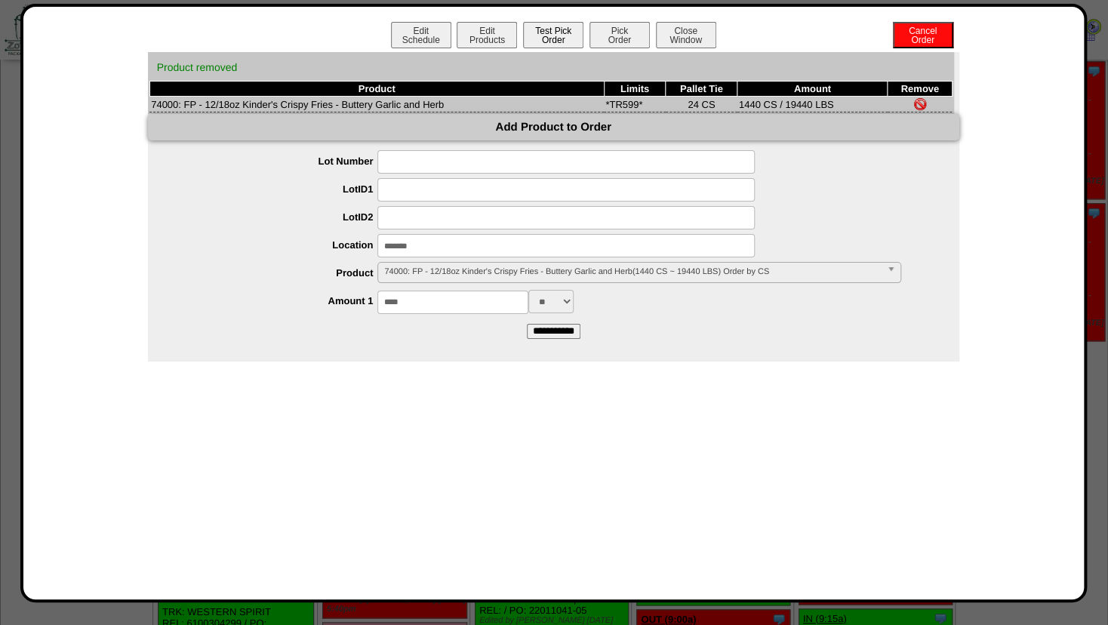
click at [557, 38] on button "Test Pick Order" at bounding box center [553, 35] width 60 height 26
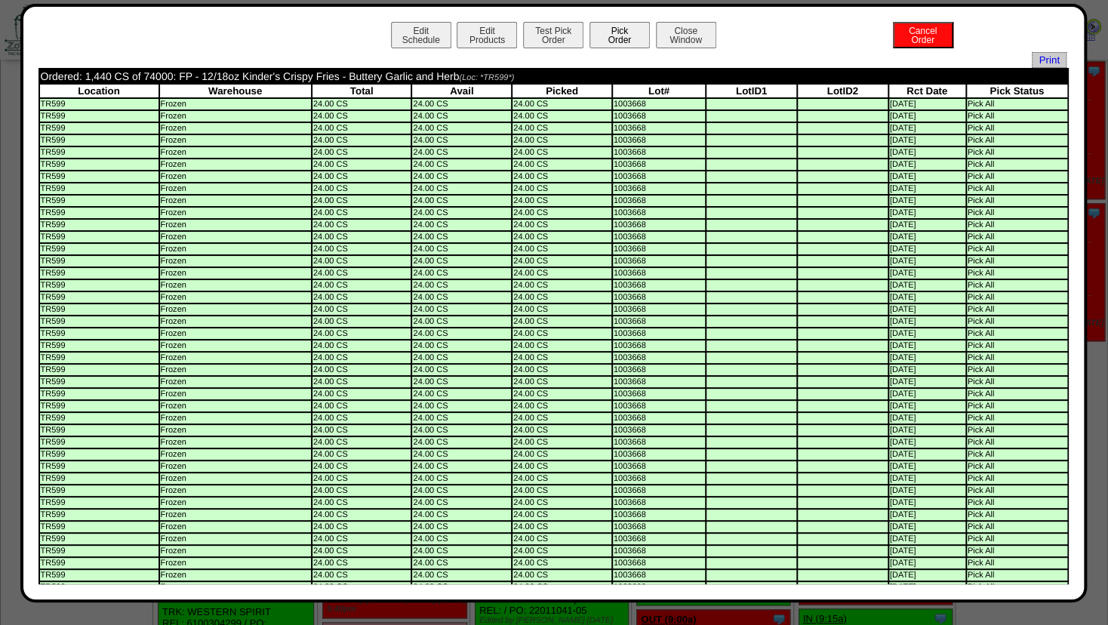
click at [618, 38] on button "Pick Order" at bounding box center [619, 35] width 60 height 26
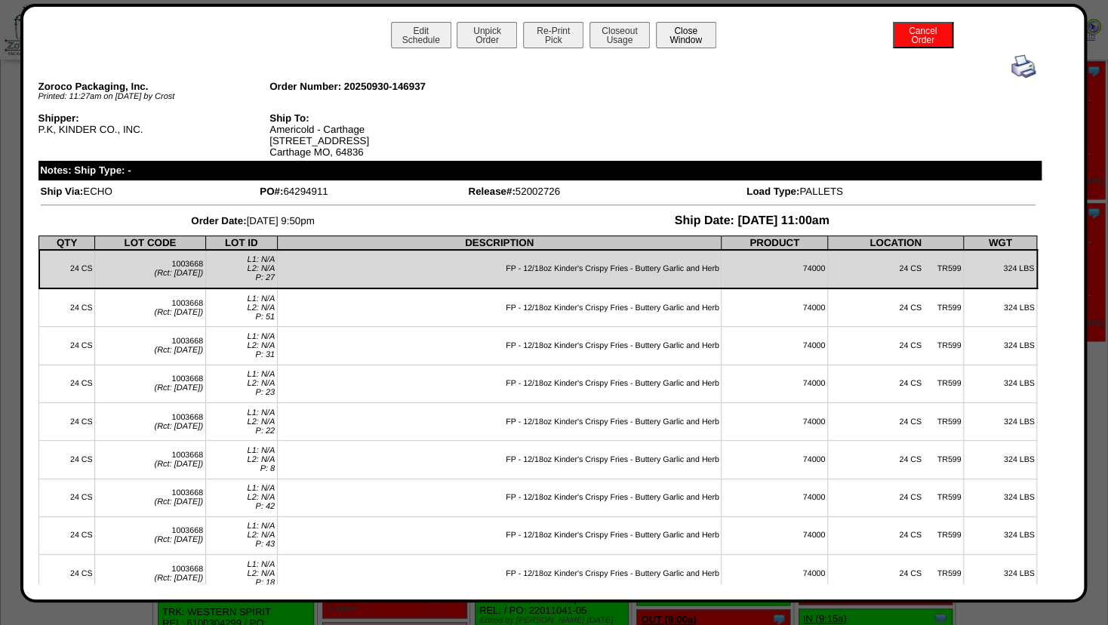
click at [673, 31] on button "Close Window" at bounding box center [686, 35] width 60 height 26
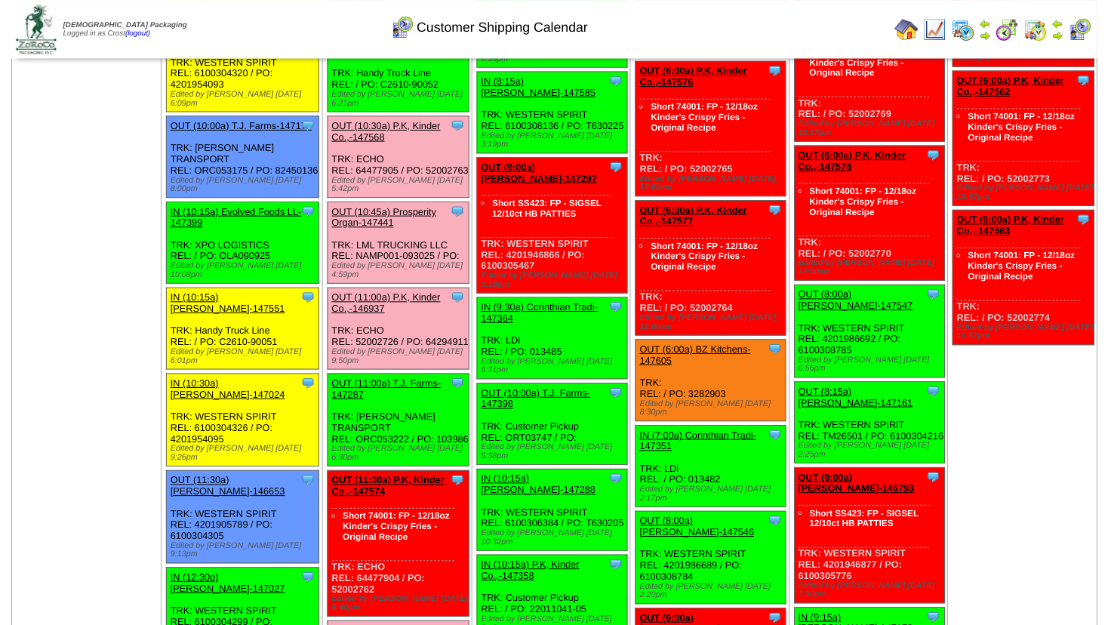
scroll to position [489, 0]
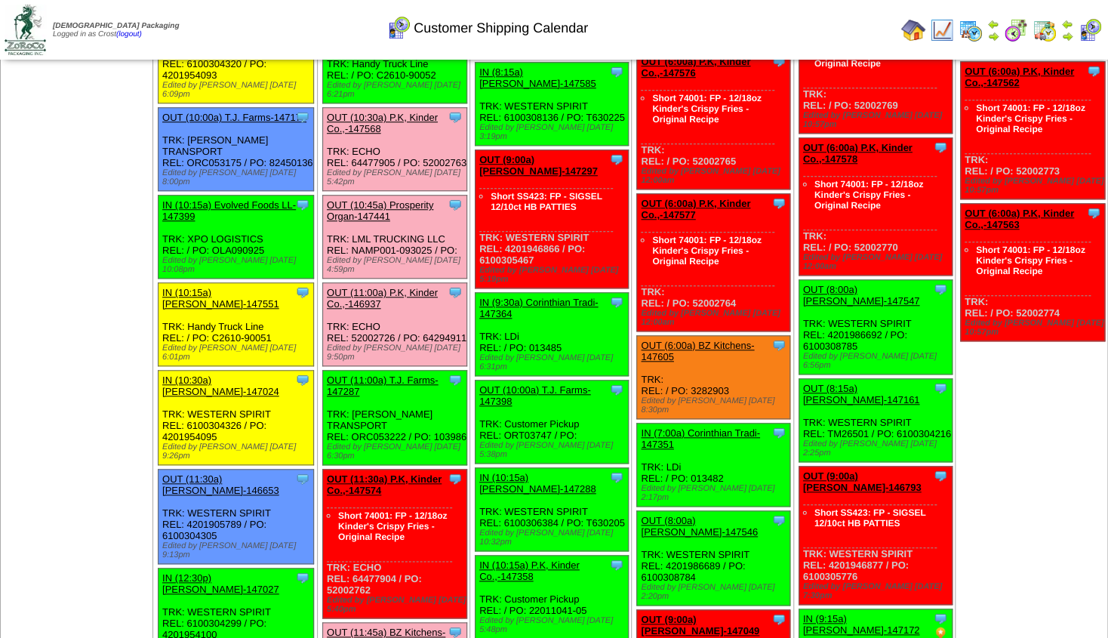
click at [373, 473] on link "OUT (11:30a) P.K, Kinder Co.,-147574" at bounding box center [384, 484] width 115 height 23
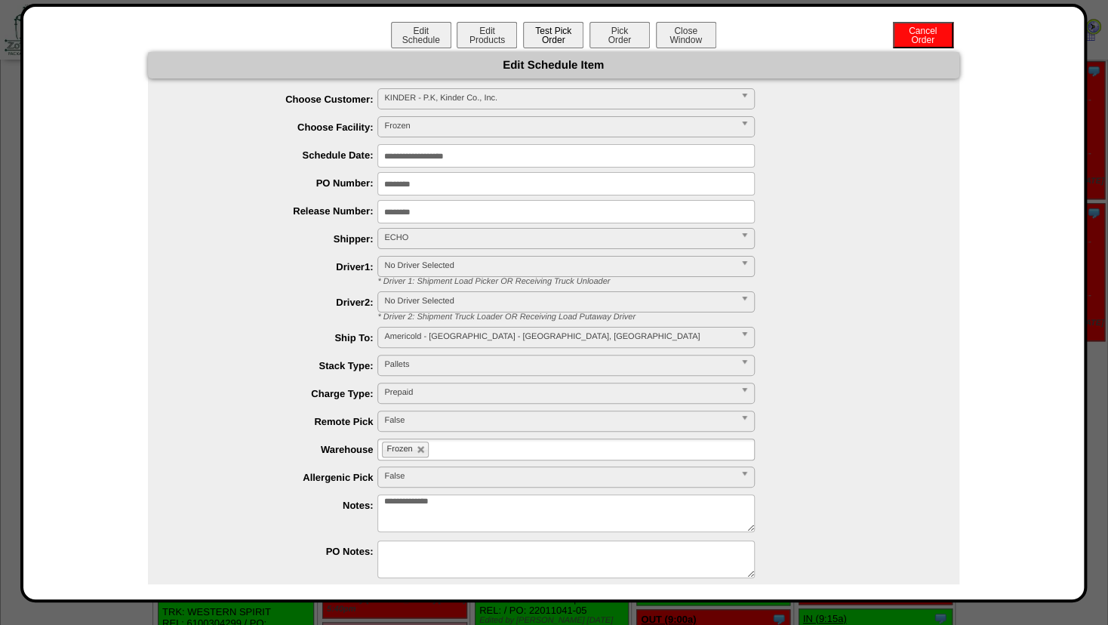
click at [524, 36] on button "Test Pick Order" at bounding box center [553, 35] width 60 height 26
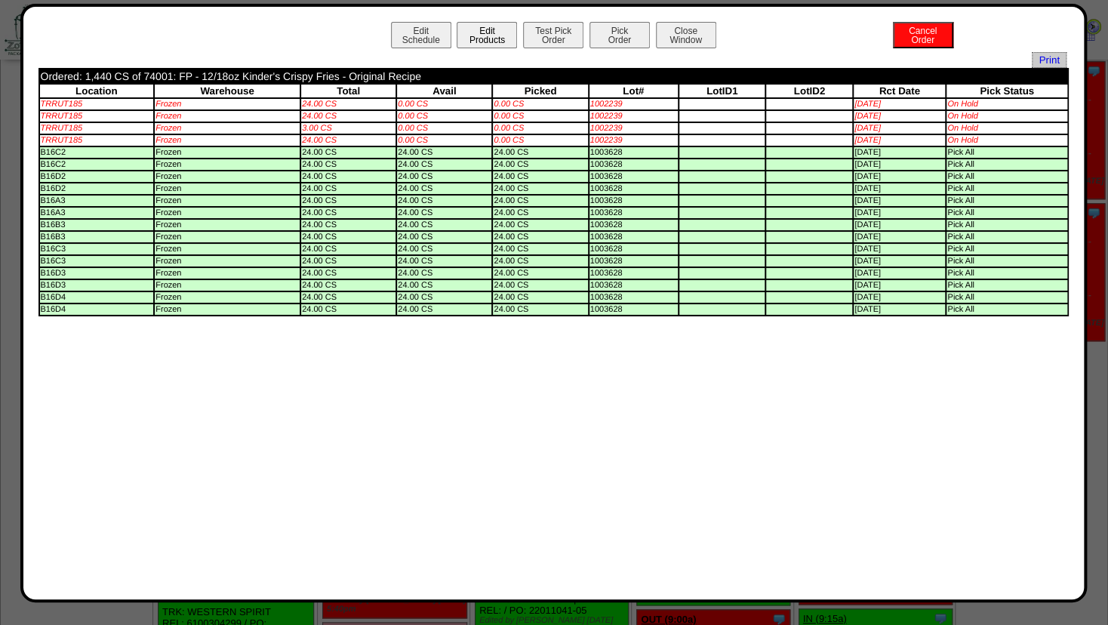
click at [485, 42] on button "Edit Products" at bounding box center [487, 35] width 60 height 26
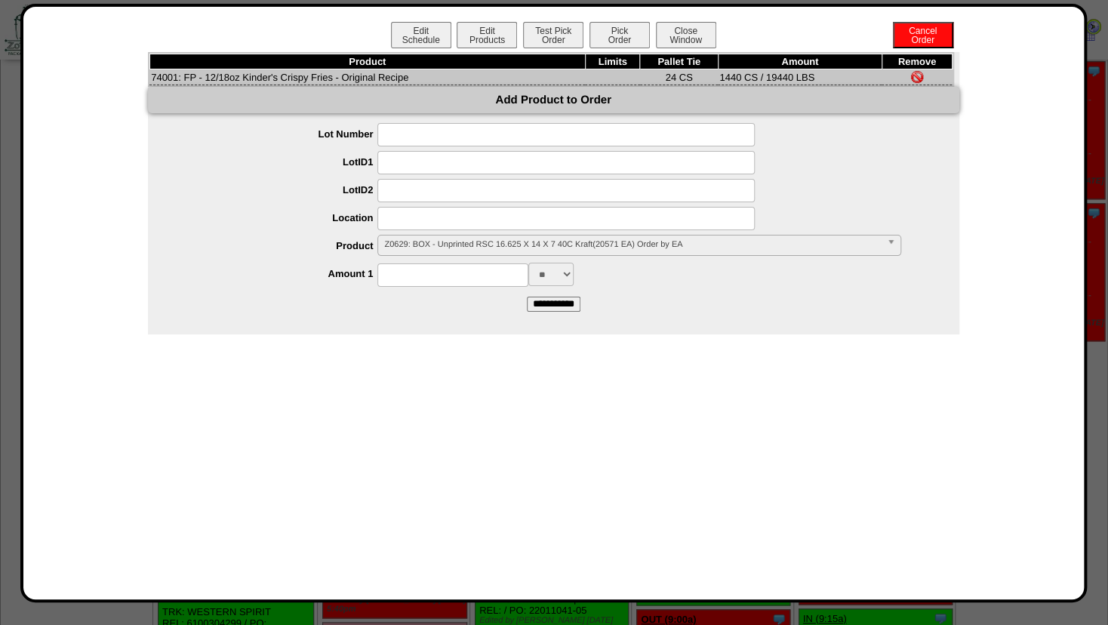
click at [405, 244] on span "Z0629: BOX - Unprinted RSC 16.625 X 14 X 7 40C Kraft(20571 EA) Order by EA" at bounding box center [632, 244] width 496 height 18
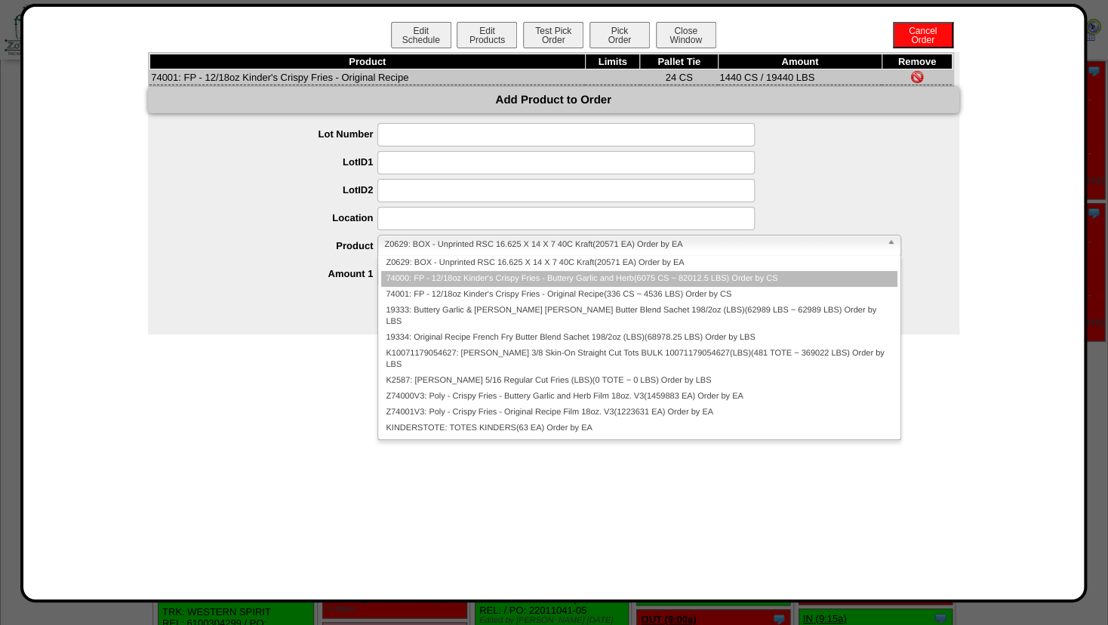
click at [416, 278] on li "74000: FP - 12/18oz Kinder's Crispy Fries - Buttery Garlic and Herb(6075 CS ~ 8…" at bounding box center [638, 279] width 515 height 16
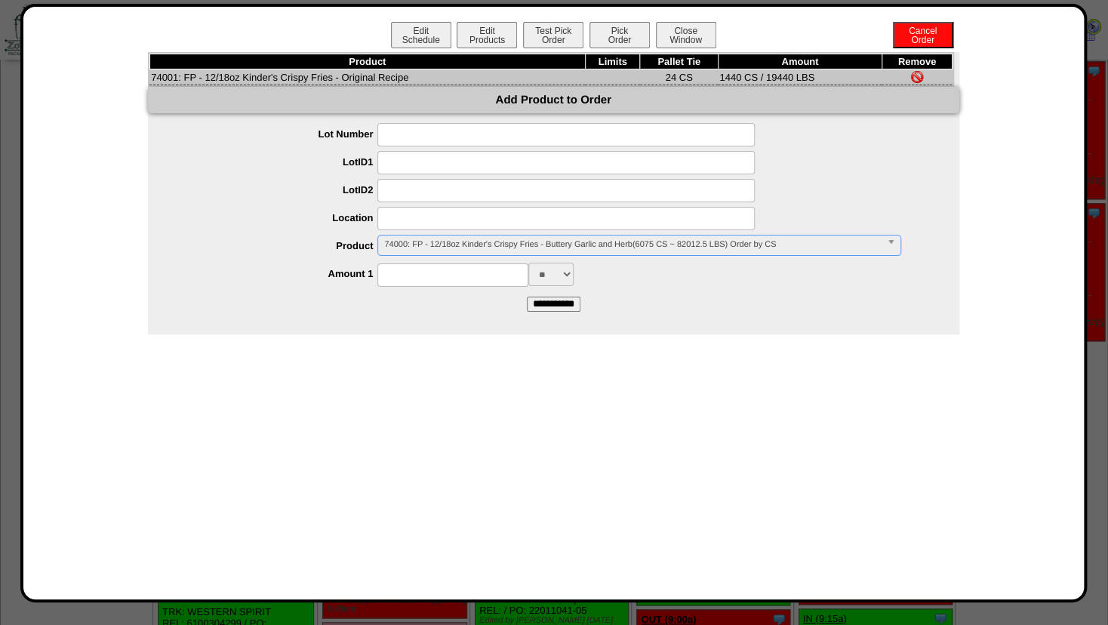
click at [416, 278] on input at bounding box center [452, 274] width 151 height 23
type input "****"
click at [515, 351] on div "Edit Schedule Edit Products Test Pick Order Pick Order Cancel Order Close Windo…" at bounding box center [553, 303] width 1030 height 562
click at [535, 306] on input "**********" at bounding box center [554, 304] width 54 height 15
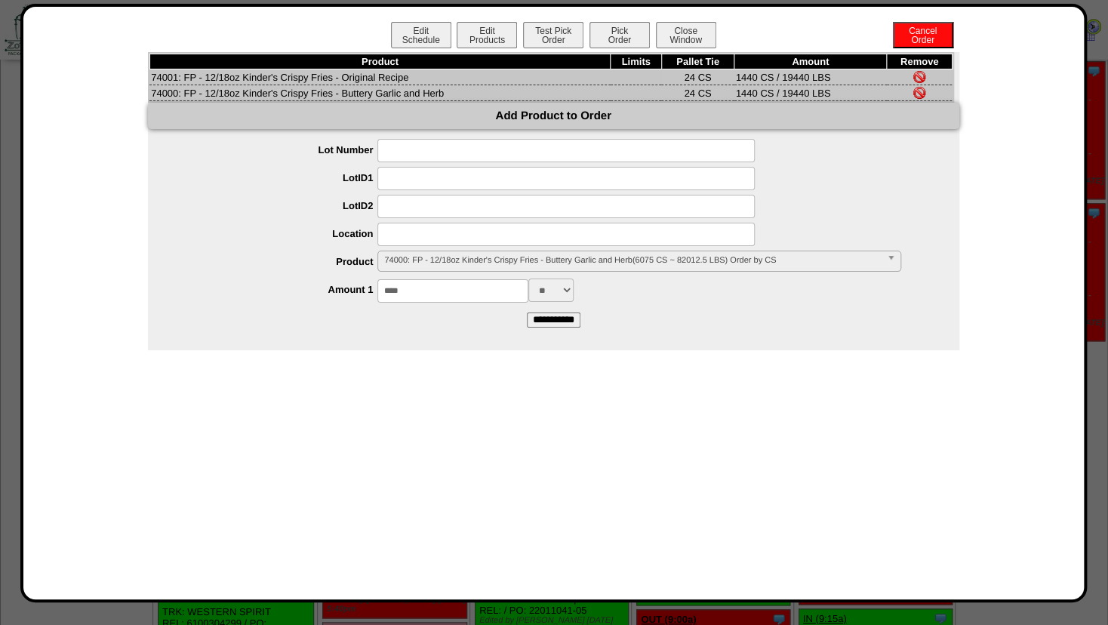
click at [923, 79] on img at bounding box center [919, 77] width 12 height 12
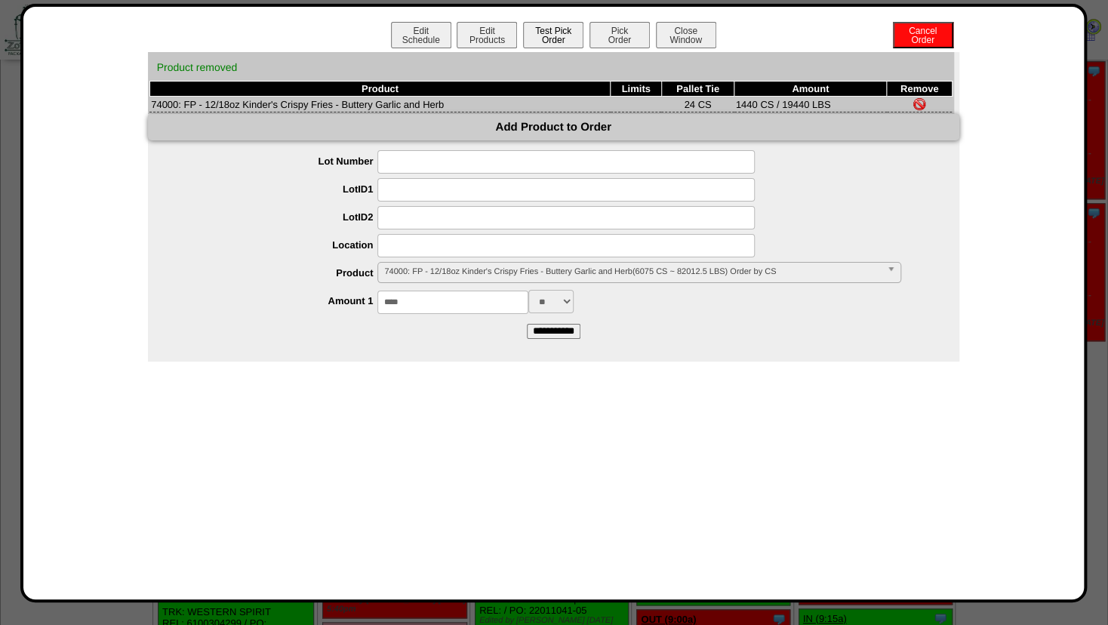
click at [549, 26] on button "Test Pick Order" at bounding box center [553, 35] width 60 height 26
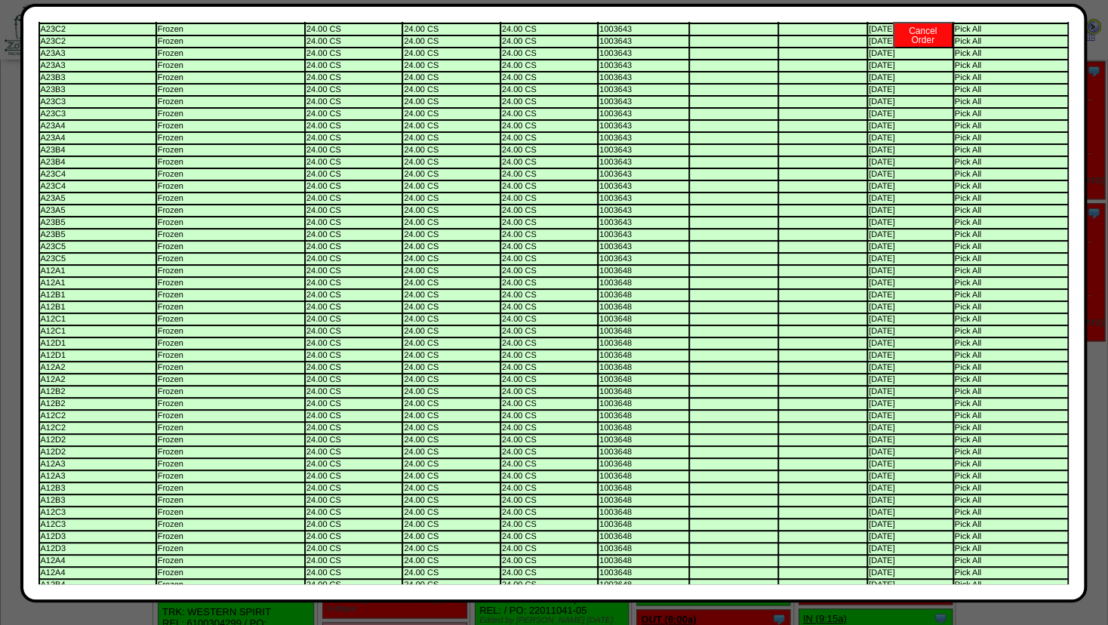
scroll to position [0, 0]
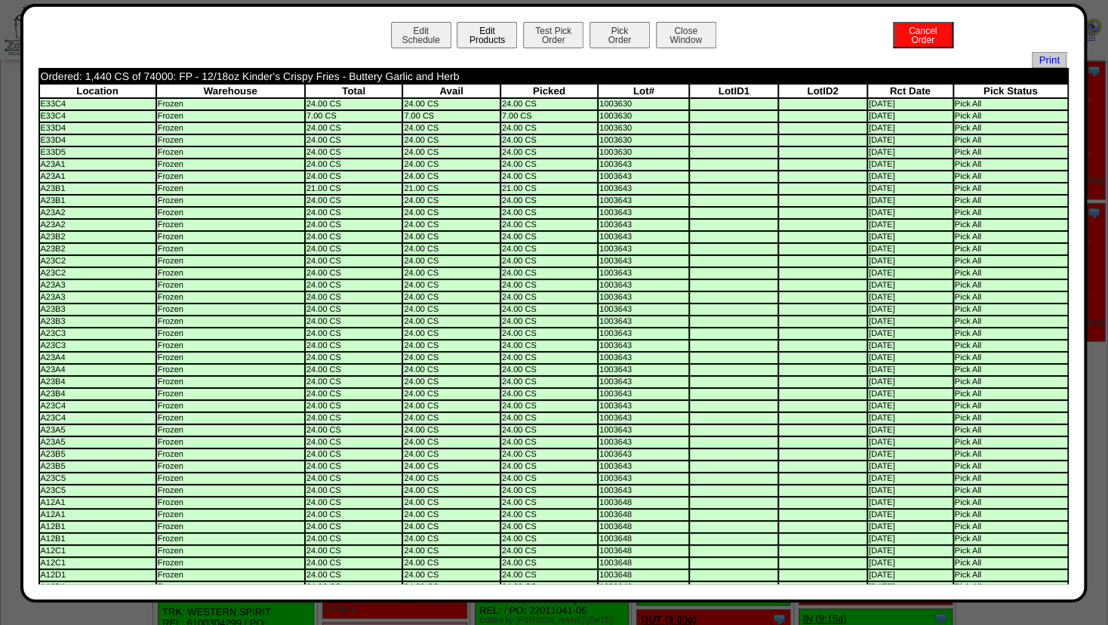
click at [472, 23] on button "Edit Products" at bounding box center [487, 35] width 60 height 26
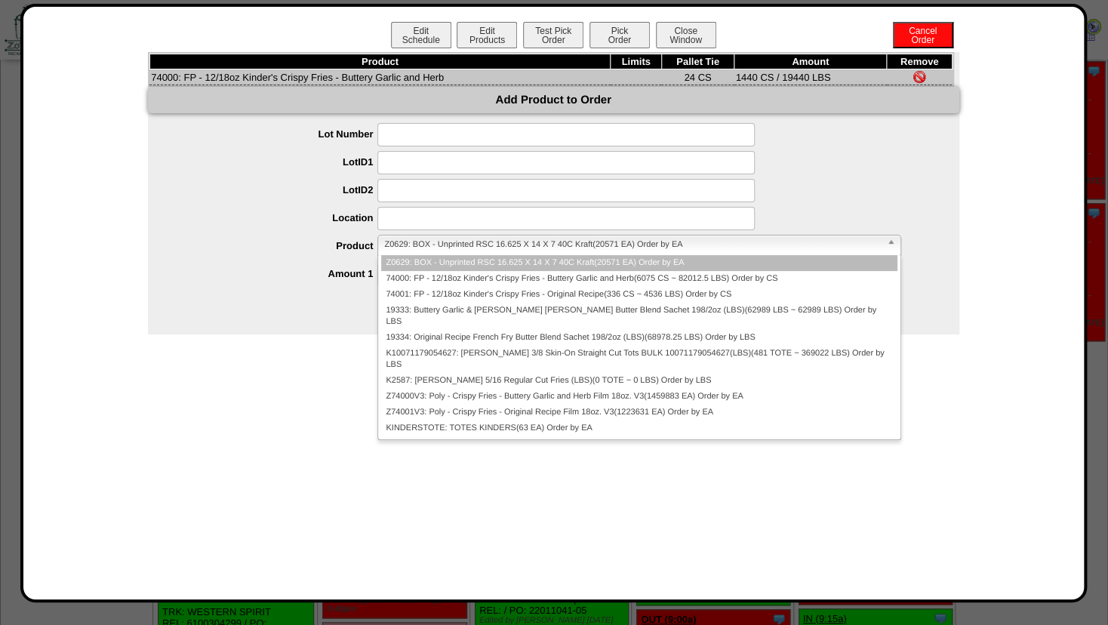
click at [403, 242] on span "Z0629: BOX - Unprinted RSC 16.625 X 14 X 7 40C Kraft(20571 EA) Order by EA" at bounding box center [632, 244] width 496 height 18
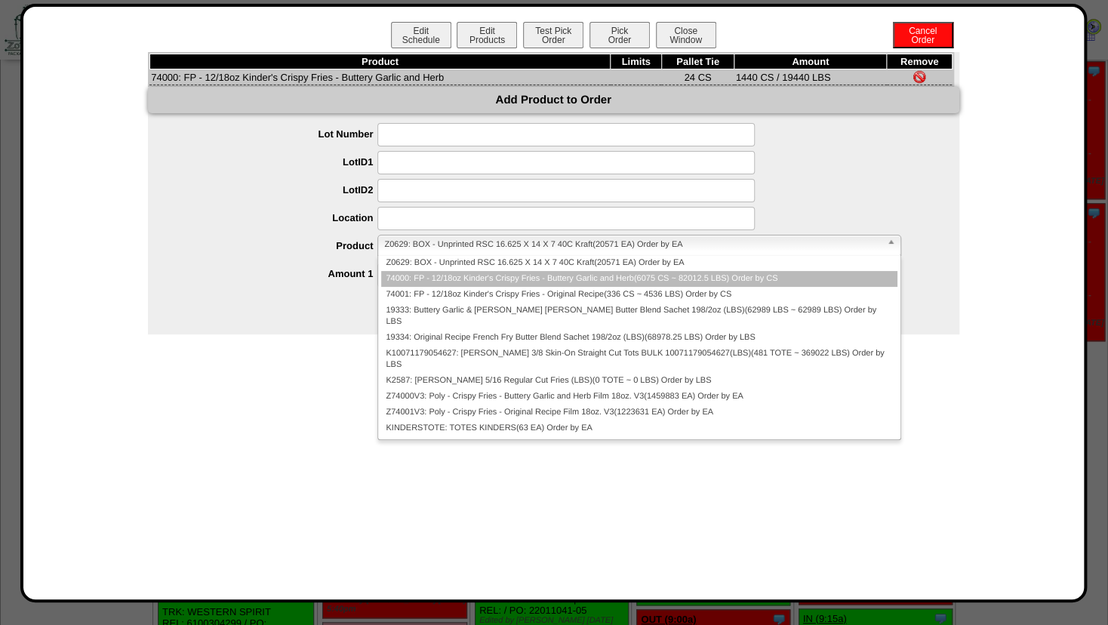
click at [411, 282] on li "74000: FP - 12/18oz Kinder's Crispy Fries - Buttery Garlic and Herb(6075 CS ~ 8…" at bounding box center [638, 279] width 515 height 16
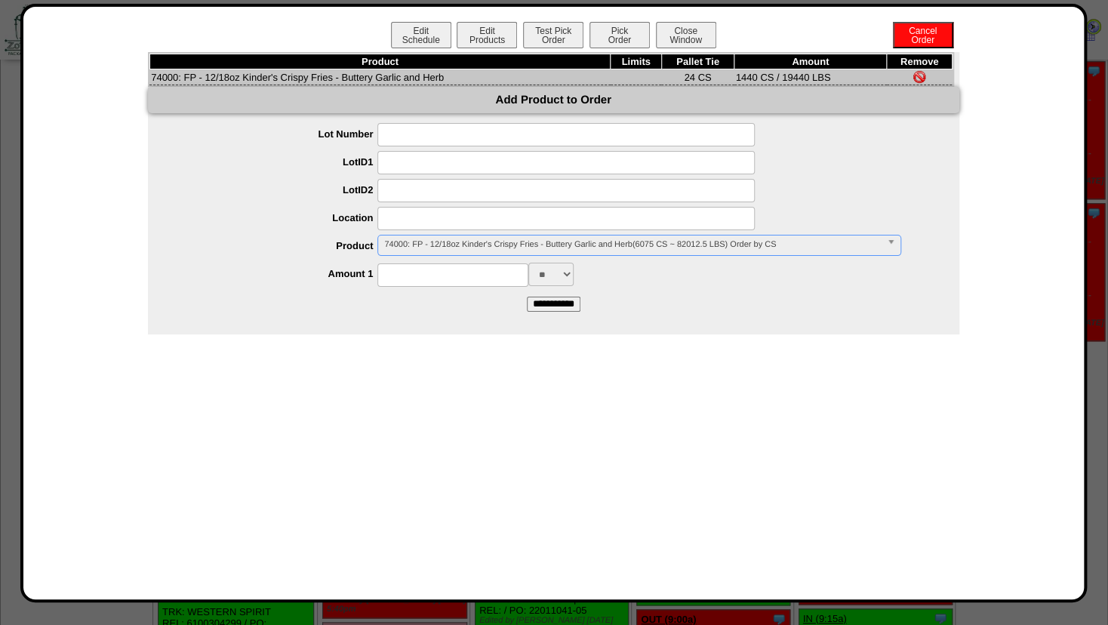
click at [403, 223] on input at bounding box center [565, 218] width 377 height 23
type input "*******"
click at [425, 192] on input at bounding box center [565, 190] width 377 height 23
drag, startPoint x: 454, startPoint y: 224, endPoint x: 359, endPoint y: 224, distance: 95.9
click at [377, 226] on input "*******" at bounding box center [565, 218] width 377 height 23
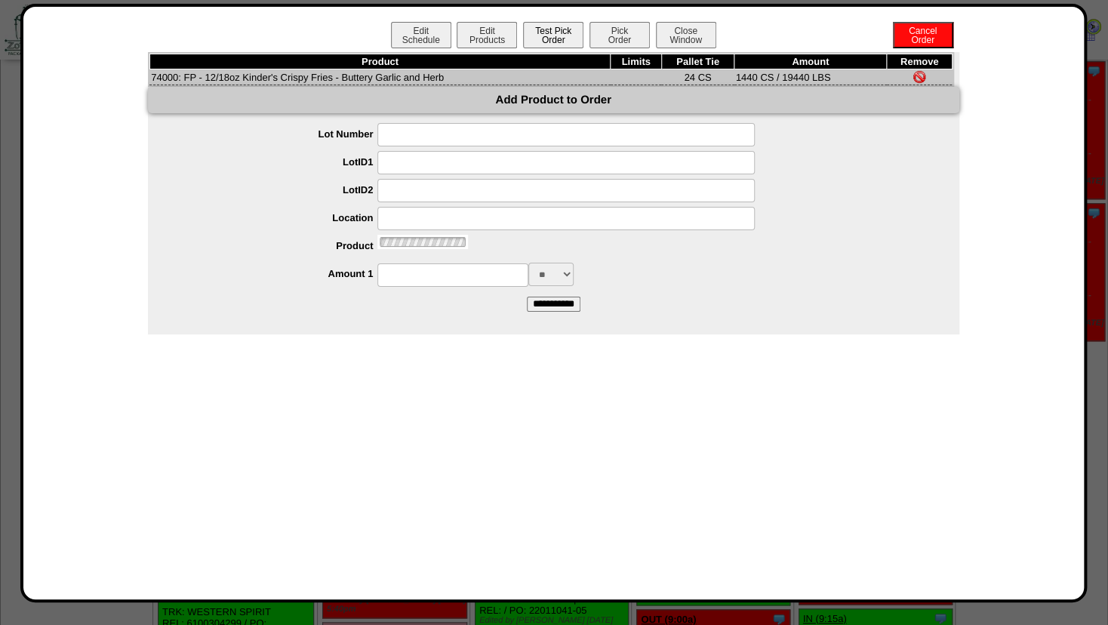
click at [554, 27] on button "Test Pick Order" at bounding box center [553, 35] width 60 height 26
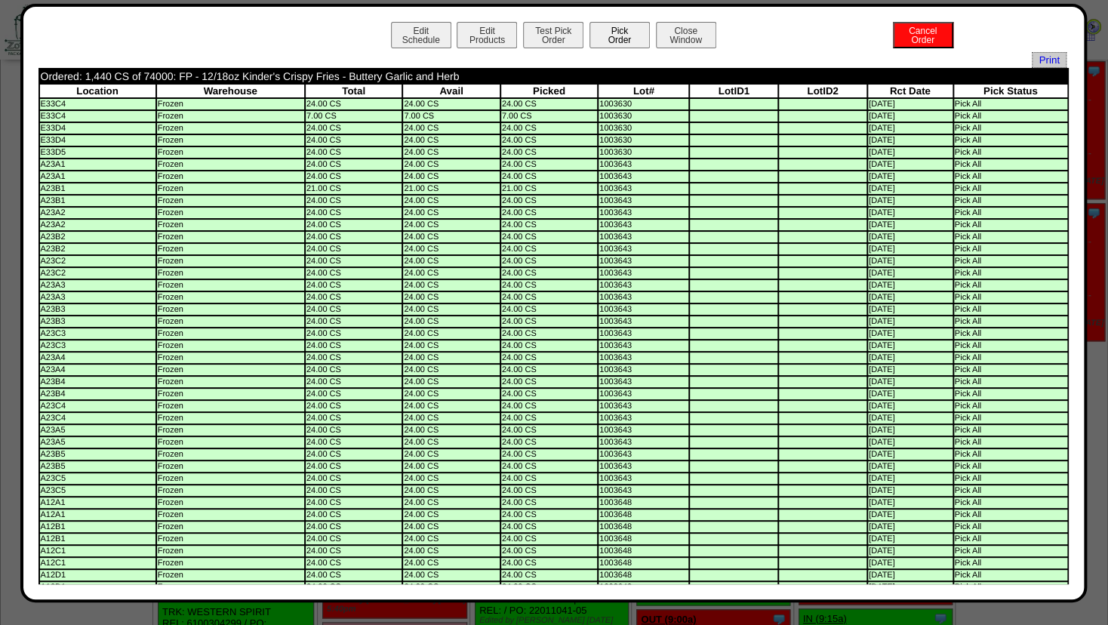
click at [613, 29] on button "Pick Order" at bounding box center [619, 35] width 60 height 26
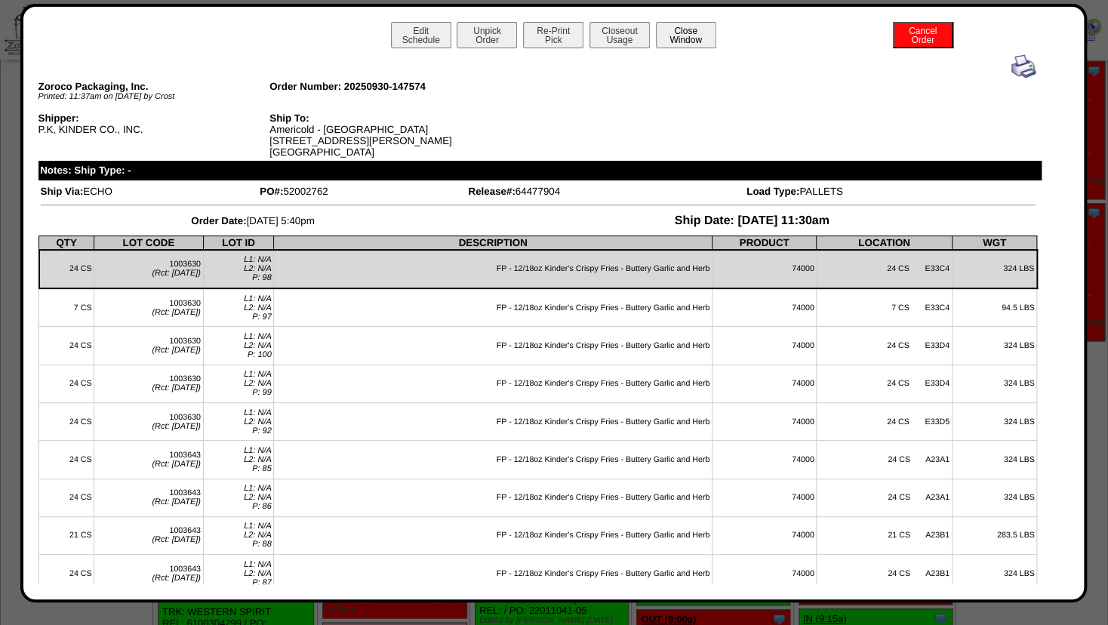
click at [678, 32] on button "Close Window" at bounding box center [686, 35] width 60 height 26
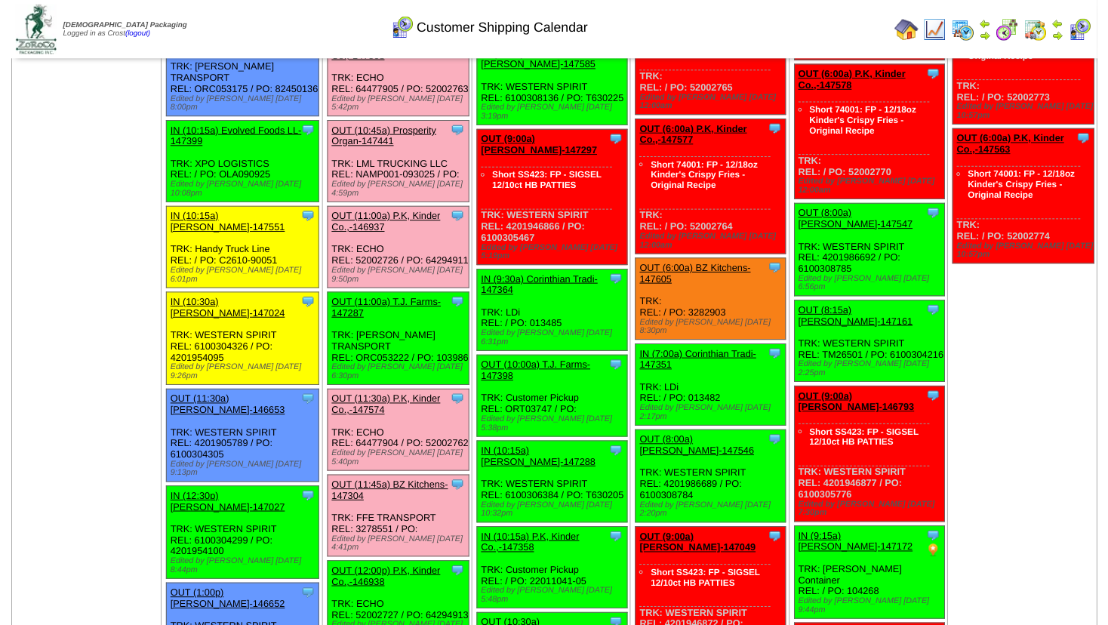
scroll to position [571, 0]
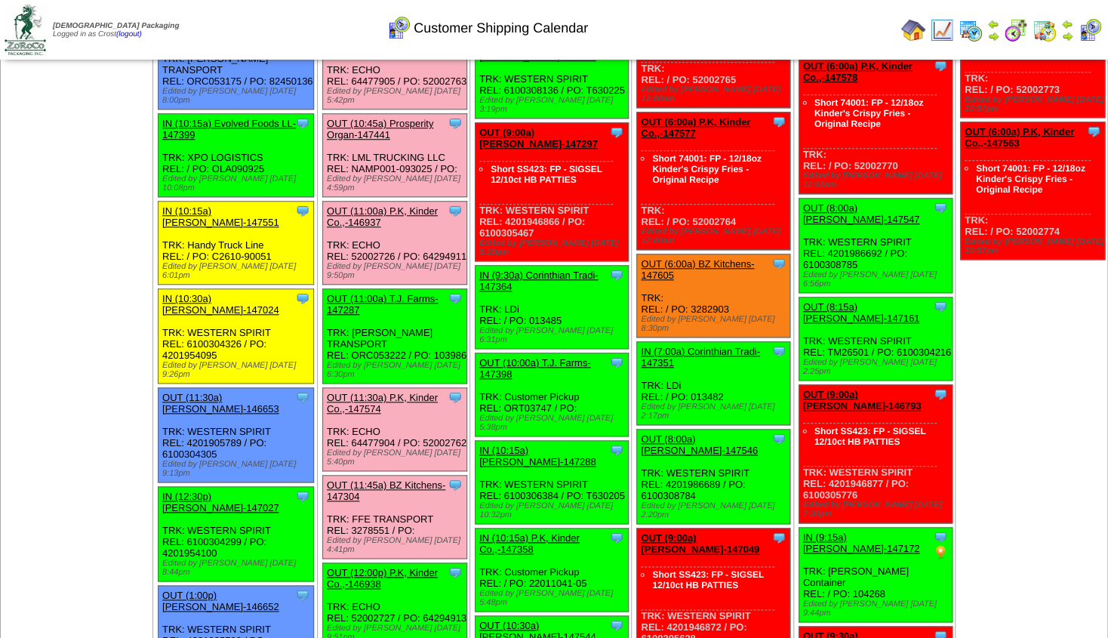
click at [377, 293] on link "OUT (11:00a) T.J. Farms-147287" at bounding box center [383, 304] width 112 height 23
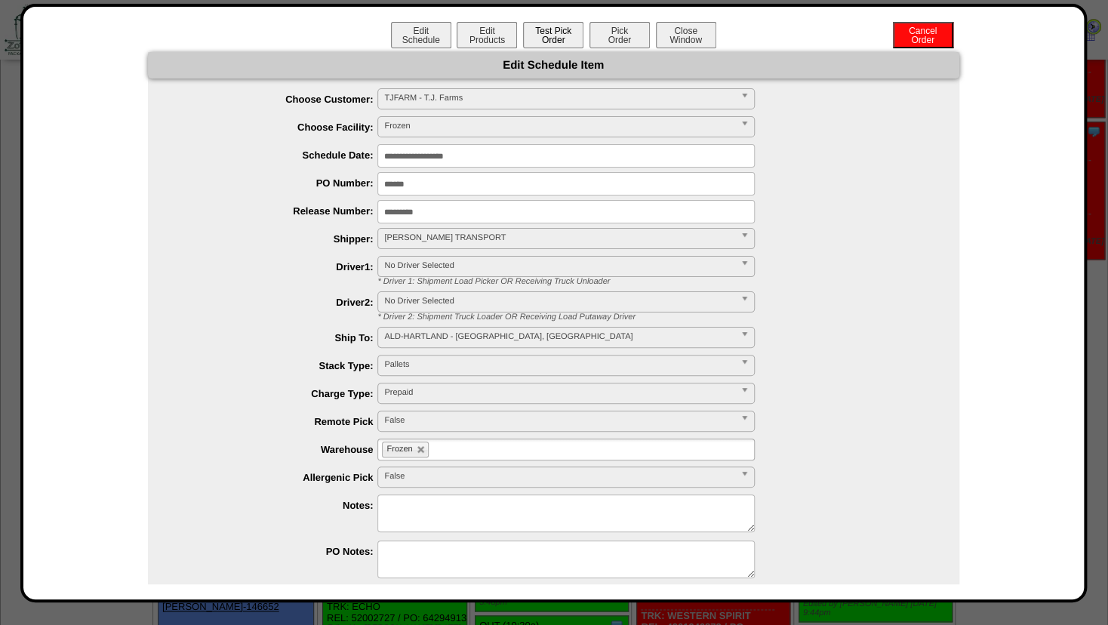
click at [543, 38] on button "Test Pick Order" at bounding box center [553, 35] width 60 height 26
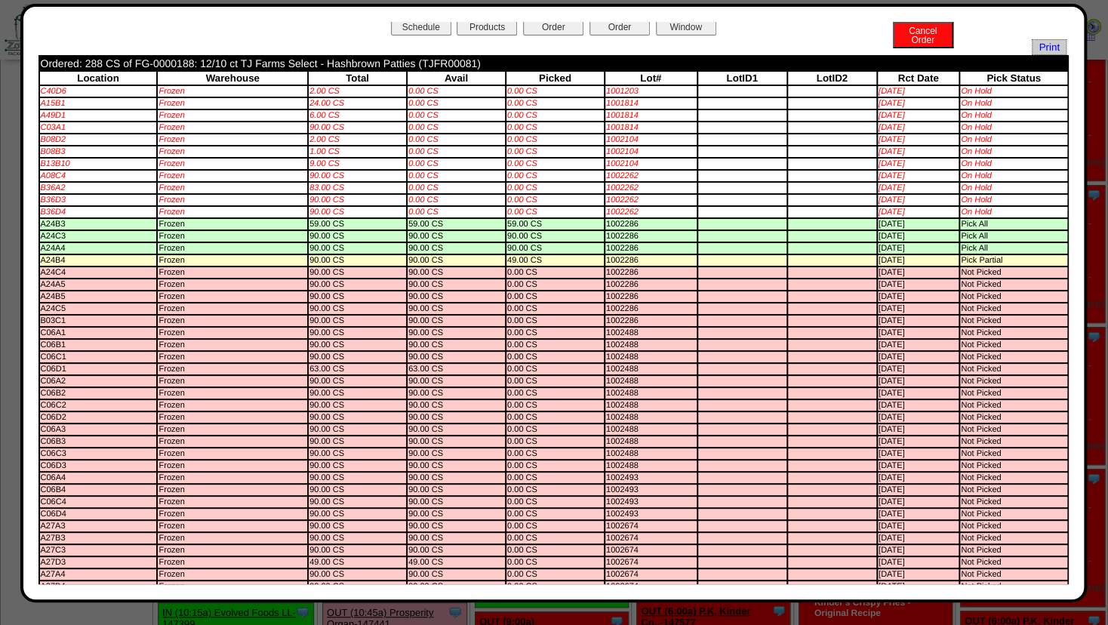
scroll to position [0, 0]
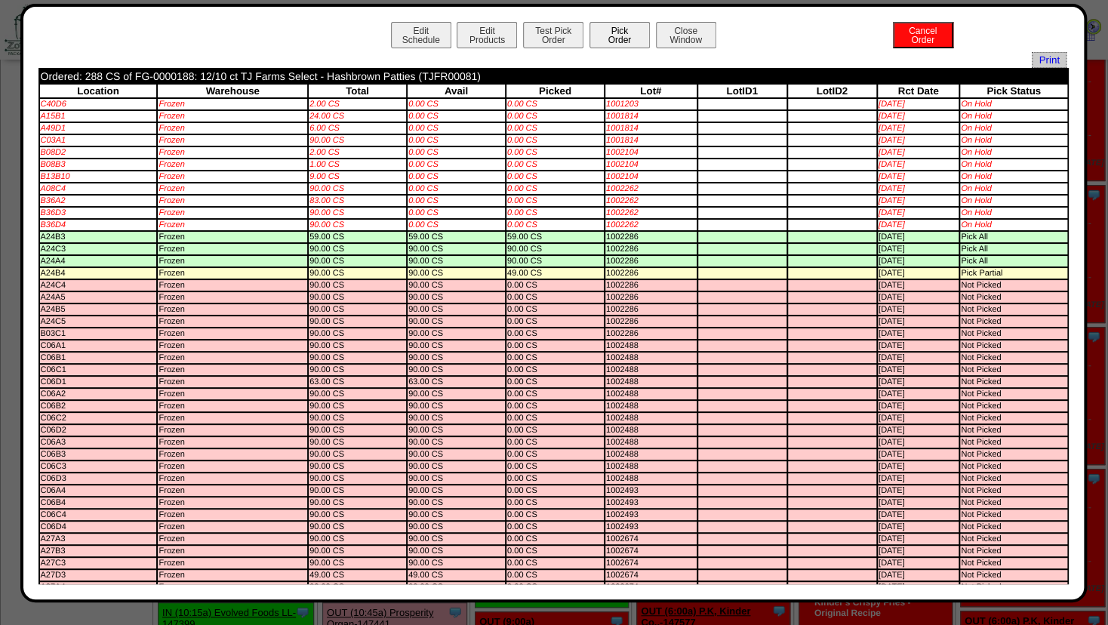
click at [599, 41] on button "Pick Order" at bounding box center [619, 35] width 60 height 26
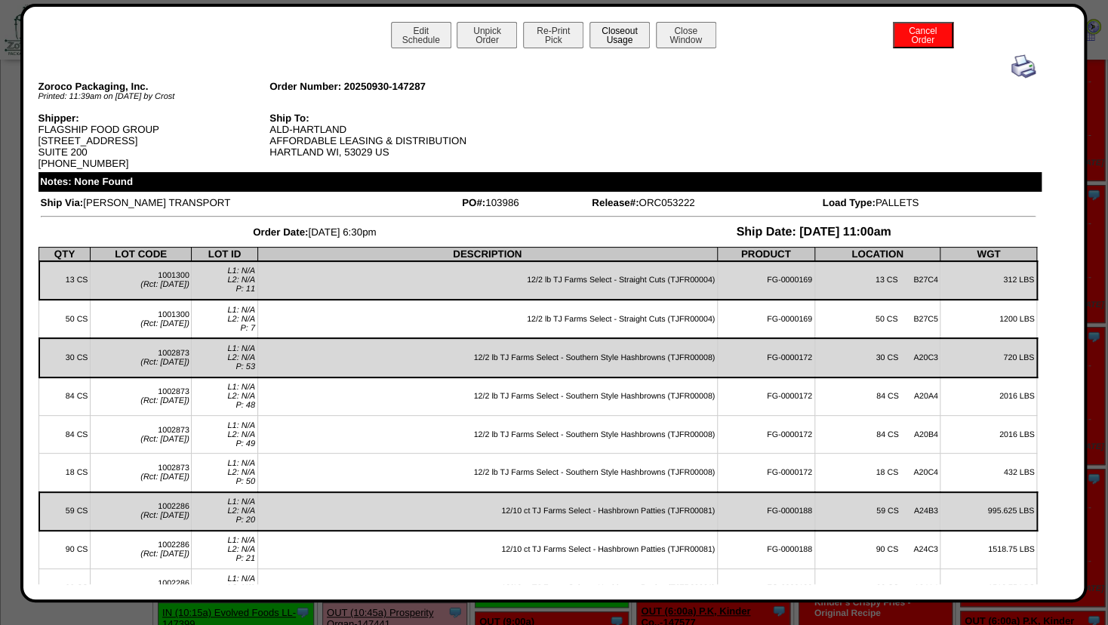
click at [621, 33] on button "Closeout Usage" at bounding box center [619, 35] width 60 height 26
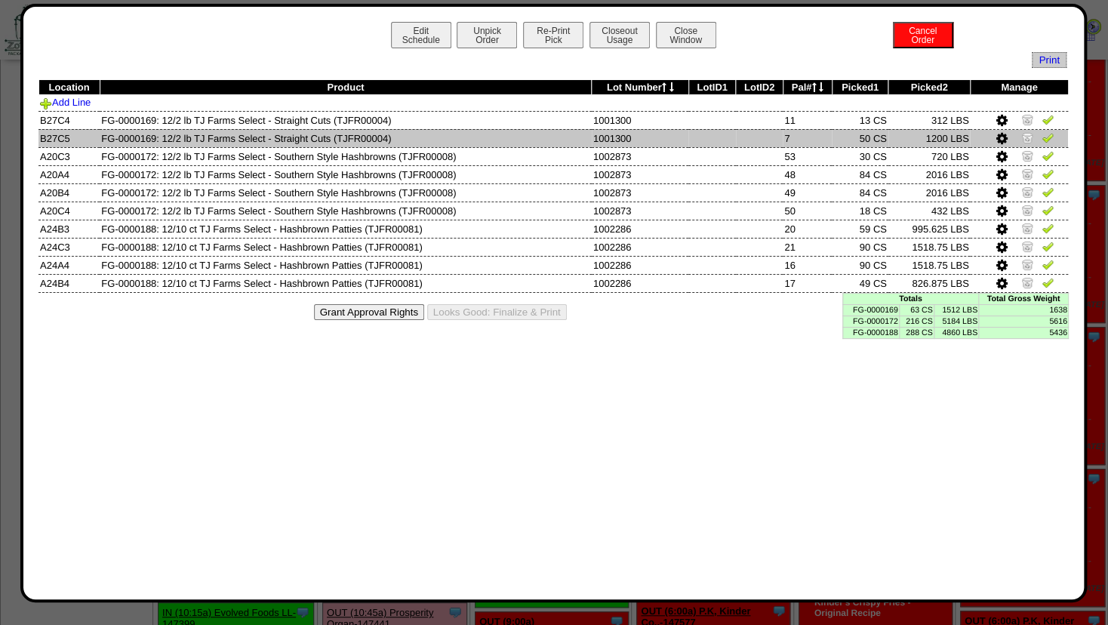
click at [1001, 137] on icon at bounding box center [1001, 139] width 11 height 14
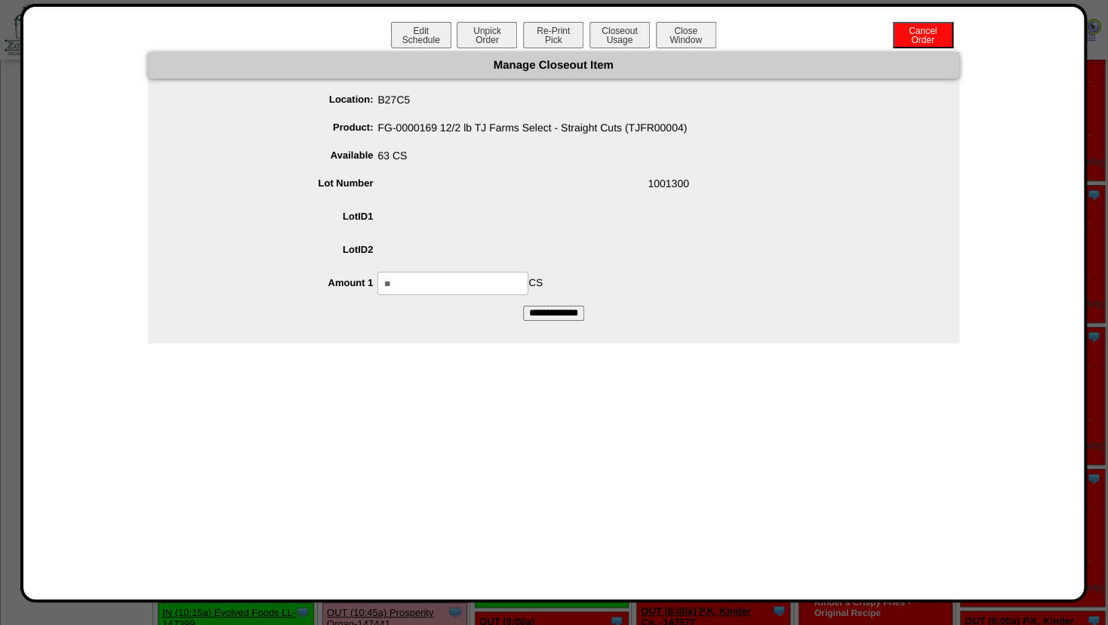
drag, startPoint x: 342, startPoint y: 296, endPoint x: 279, endPoint y: 292, distance: 62.8
click at [377, 294] on input "**" at bounding box center [452, 283] width 151 height 23
type input "**"
drag, startPoint x: 465, startPoint y: 225, endPoint x: 507, endPoint y: 248, distance: 48.3
click at [469, 226] on span at bounding box center [568, 219] width 781 height 29
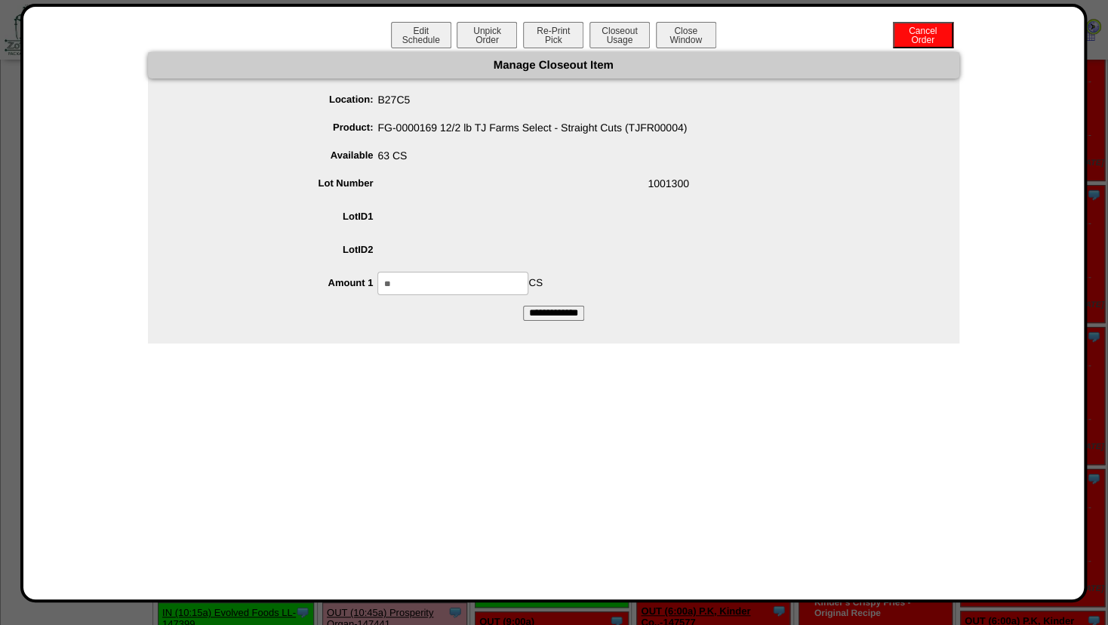
click at [544, 308] on input "**********" at bounding box center [553, 313] width 61 height 15
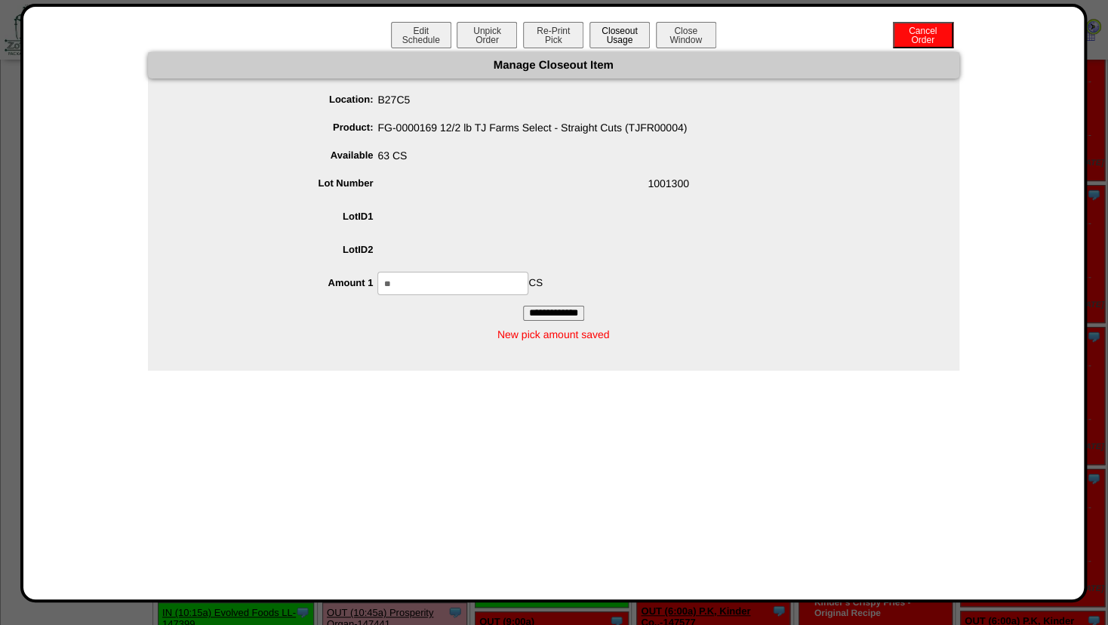
click at [615, 34] on button "Closeout Usage" at bounding box center [619, 35] width 60 height 26
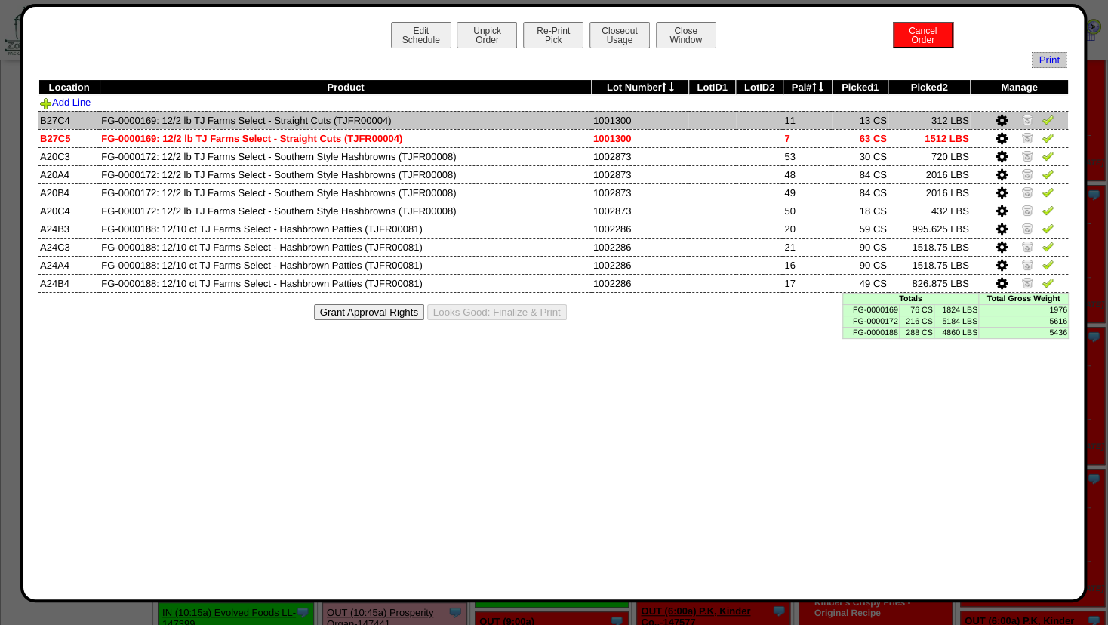
click at [1025, 120] on img at bounding box center [1027, 119] width 12 height 12
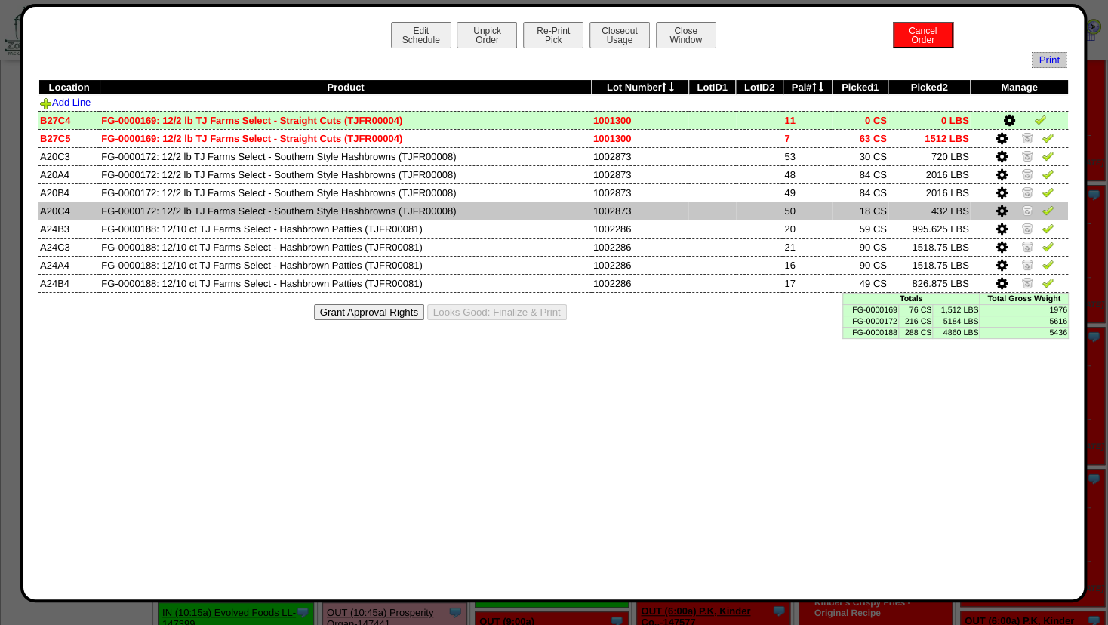
click at [1004, 214] on icon at bounding box center [1001, 212] width 11 height 14
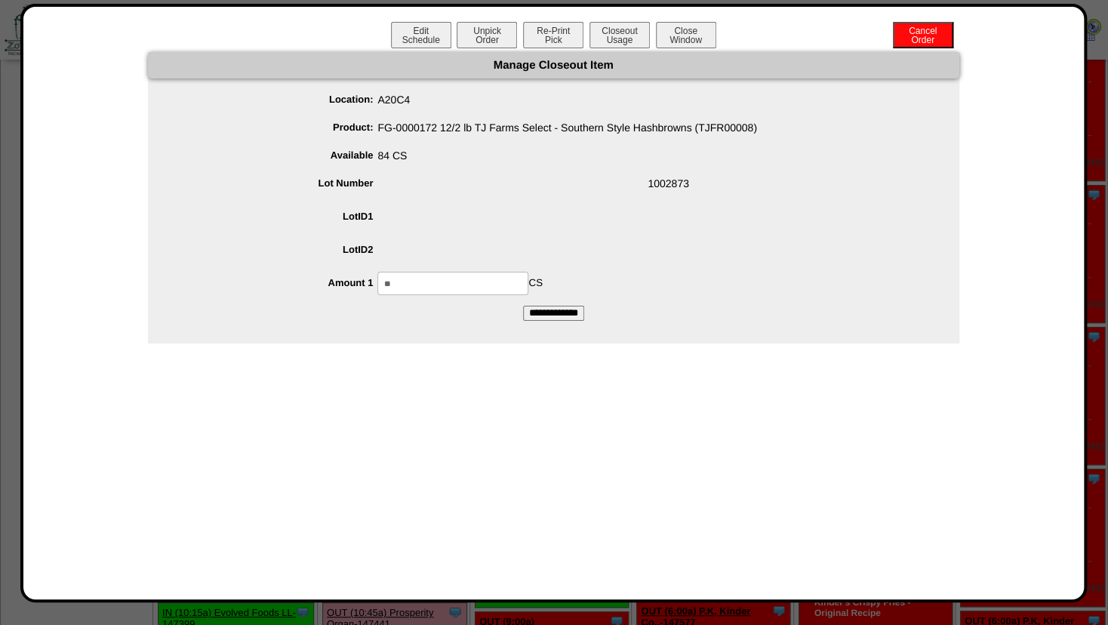
drag, startPoint x: 447, startPoint y: 285, endPoint x: 267, endPoint y: 275, distance: 179.9
click at [377, 277] on input "**" at bounding box center [452, 283] width 151 height 23
type input "**"
click at [450, 213] on span at bounding box center [568, 219] width 781 height 29
click at [551, 310] on input "**********" at bounding box center [553, 313] width 61 height 15
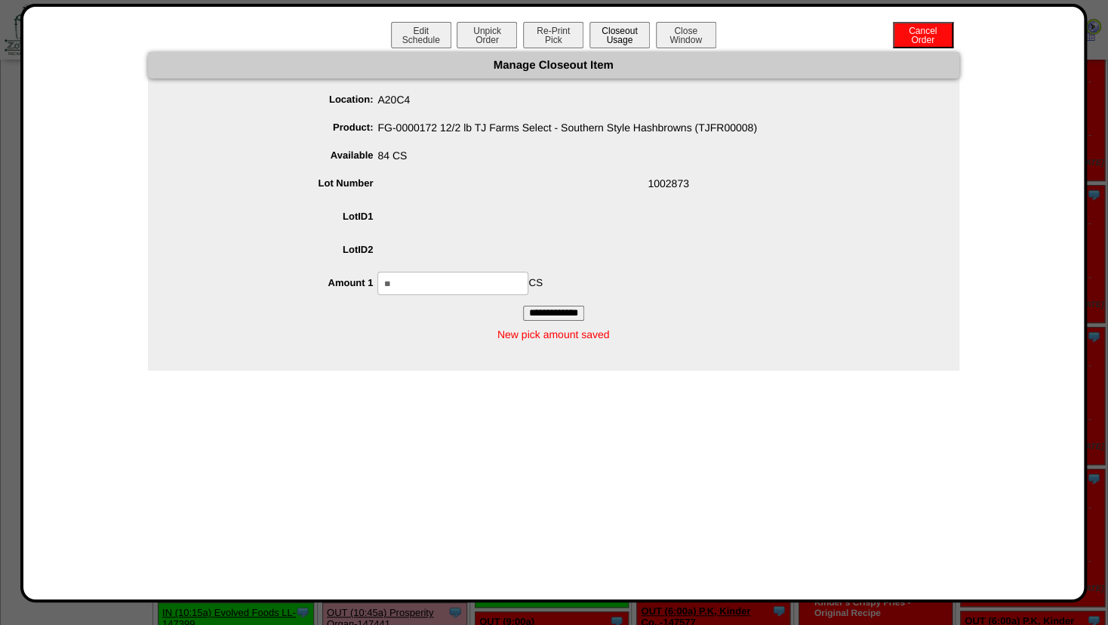
click at [614, 40] on button "Closeout Usage" at bounding box center [619, 35] width 60 height 26
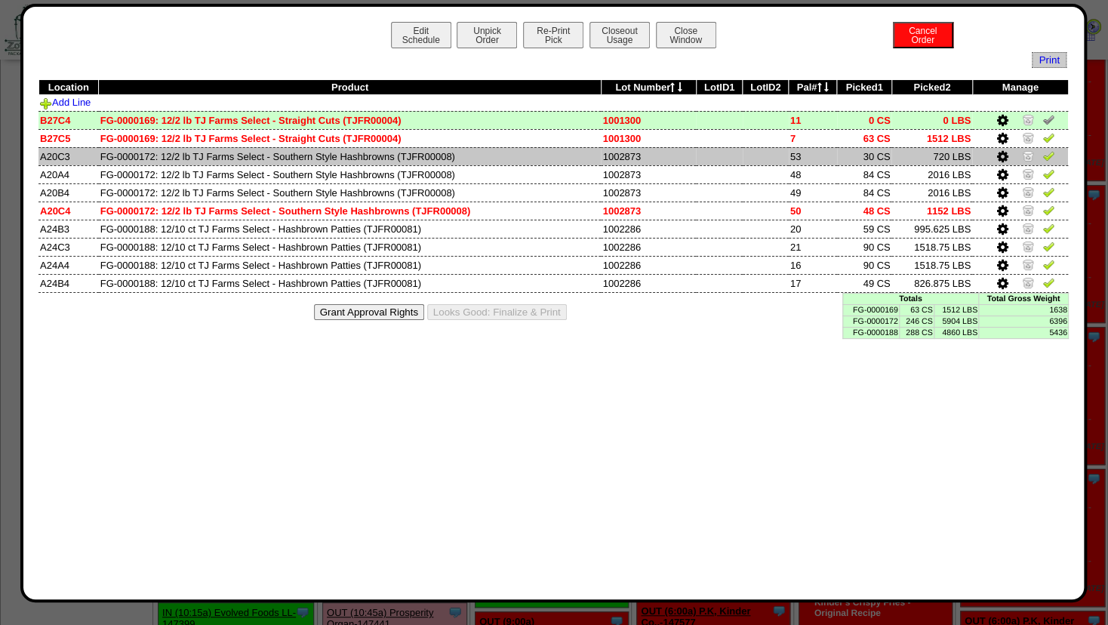
click at [1026, 158] on img at bounding box center [1028, 155] width 12 height 12
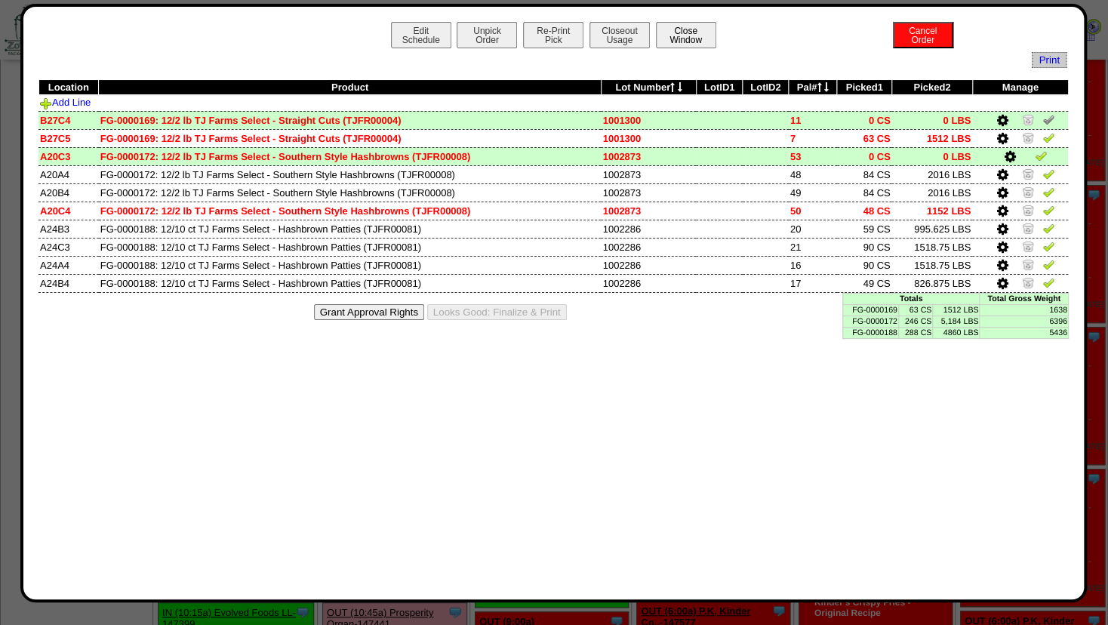
click at [696, 35] on button "Close Window" at bounding box center [686, 35] width 60 height 26
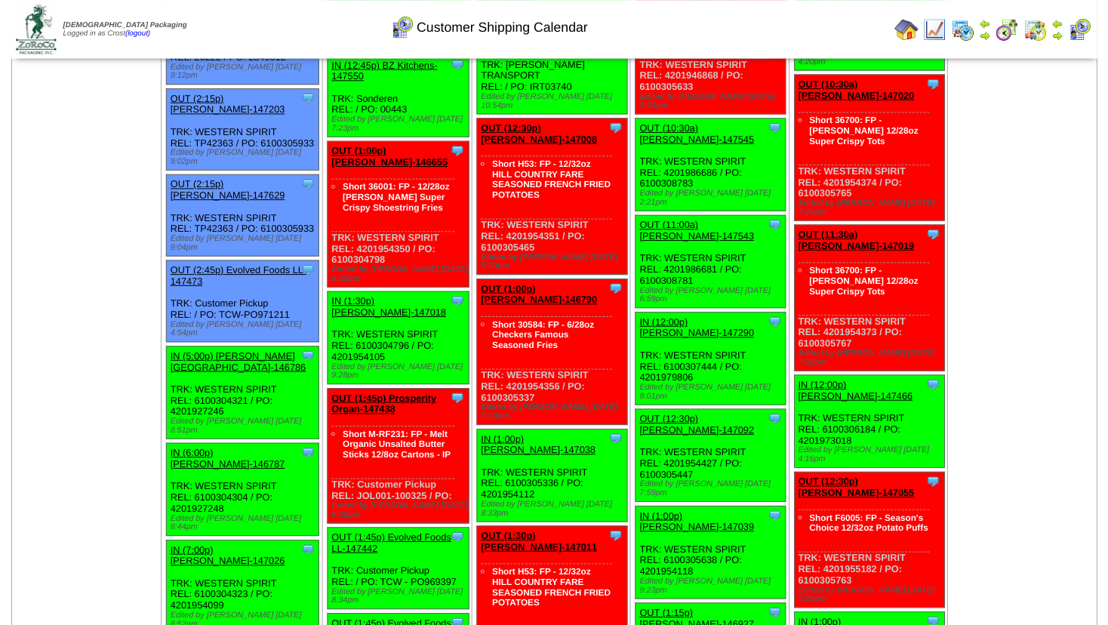
scroll to position [1386, 0]
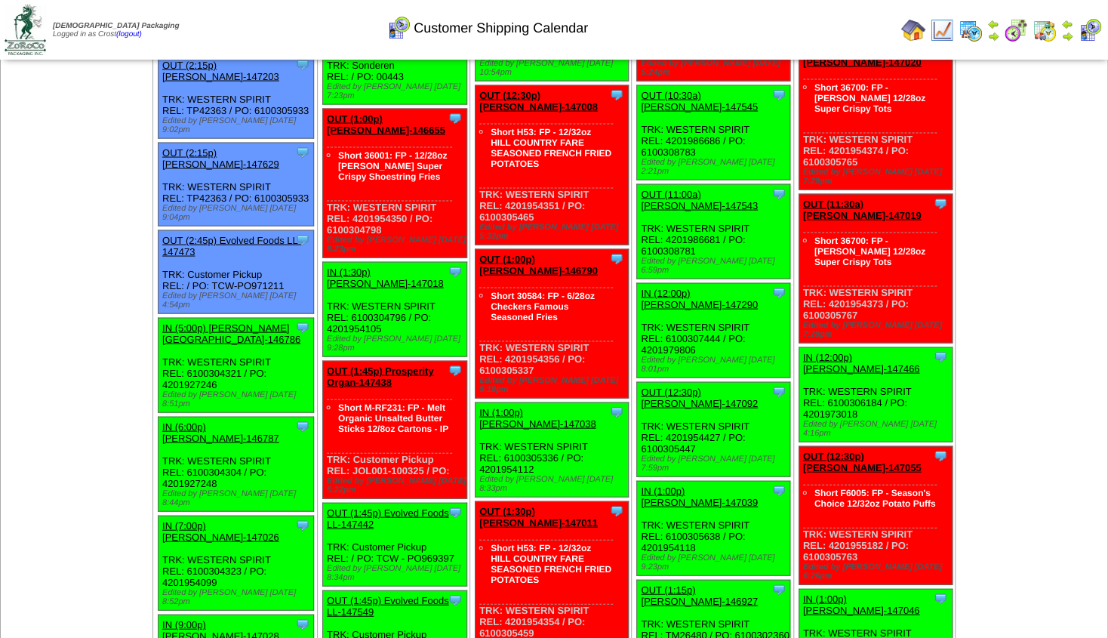
click at [377, 365] on link "OUT (1:45p) Prosperity Organ-147438" at bounding box center [380, 376] width 107 height 23
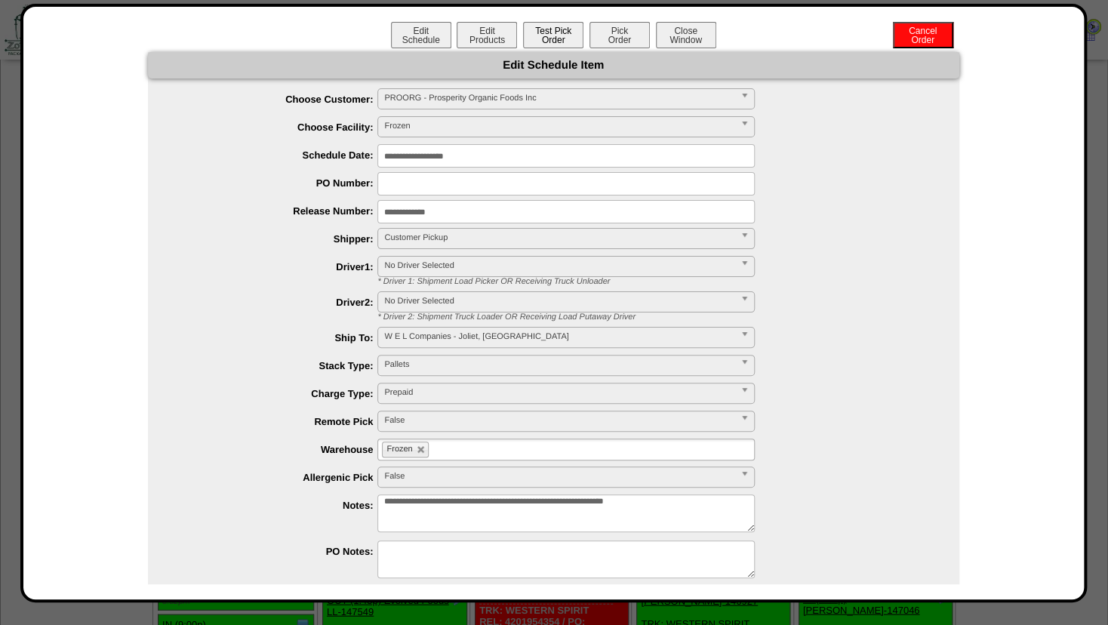
click at [557, 36] on button "Test Pick Order" at bounding box center [553, 35] width 60 height 26
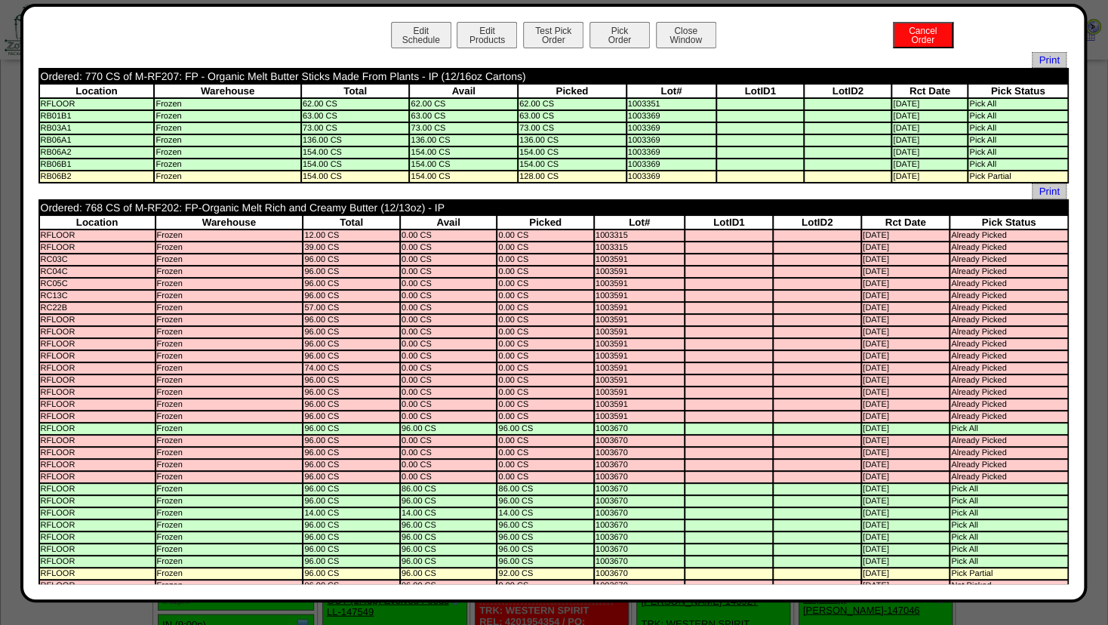
scroll to position [0, 0]
click at [693, 27] on button "Close Window" at bounding box center [686, 35] width 60 height 26
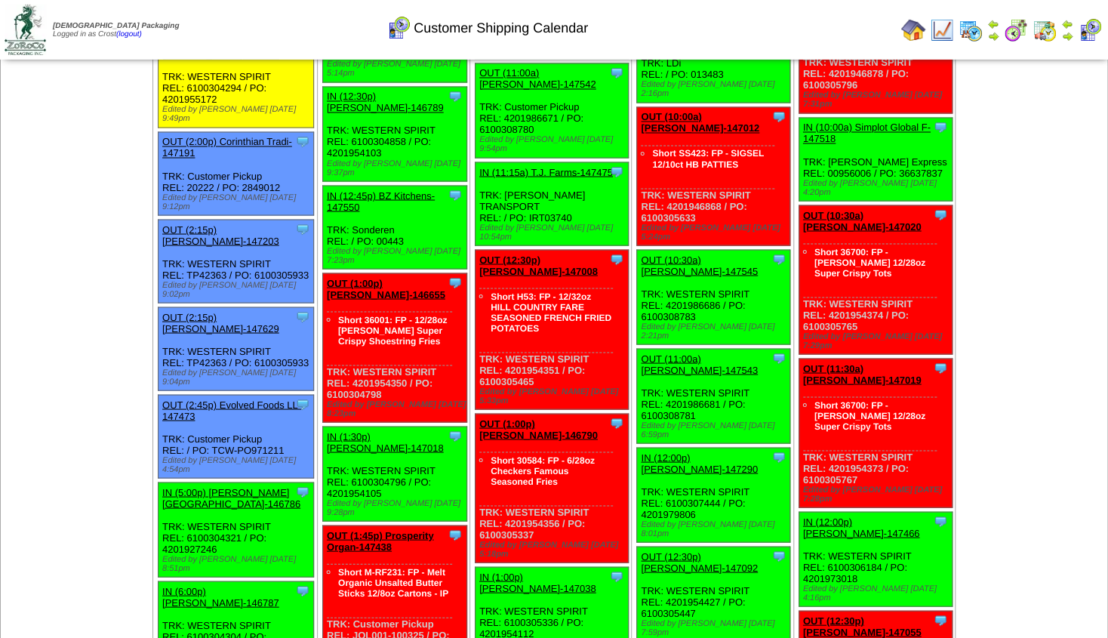
scroll to position [1223, 0]
